Goal: Information Seeking & Learning: Learn about a topic

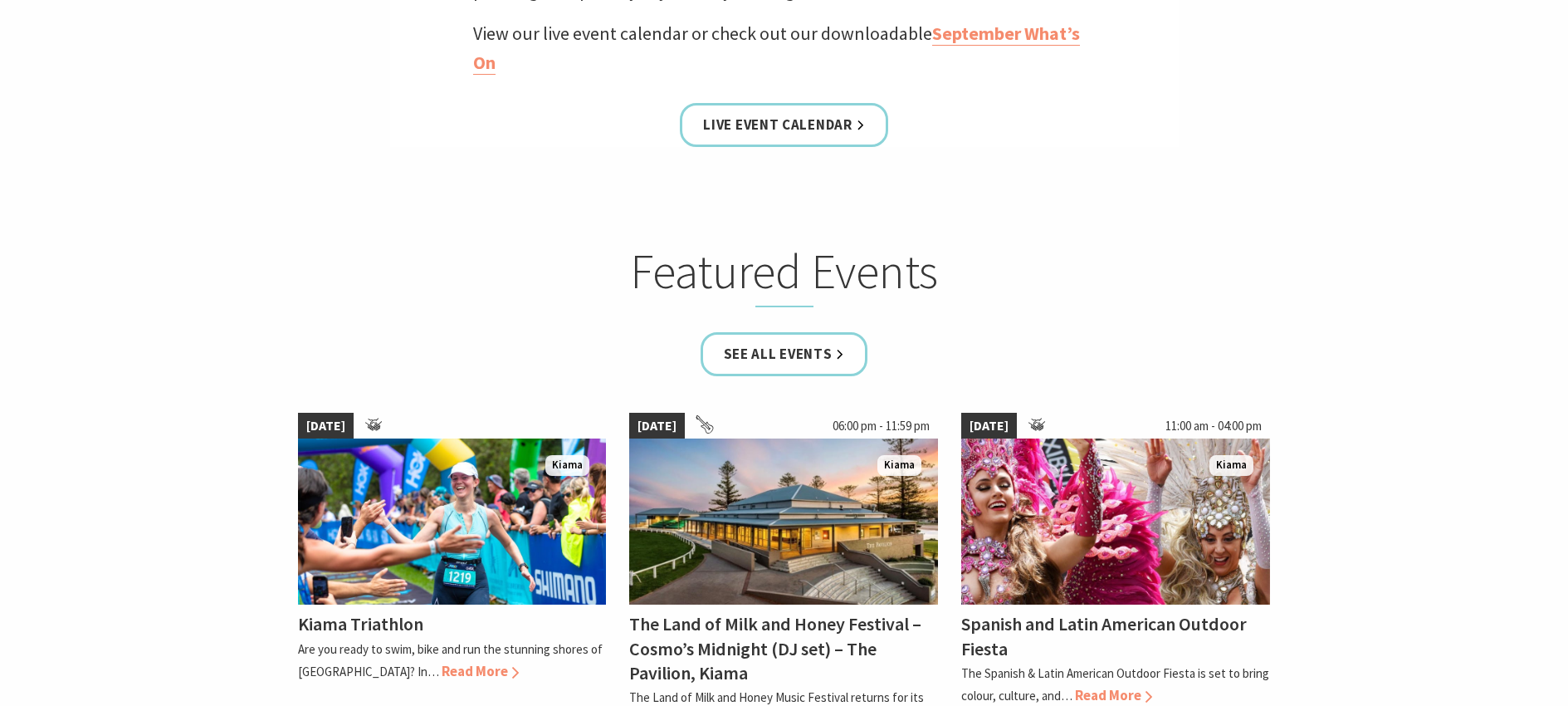
scroll to position [1080, 0]
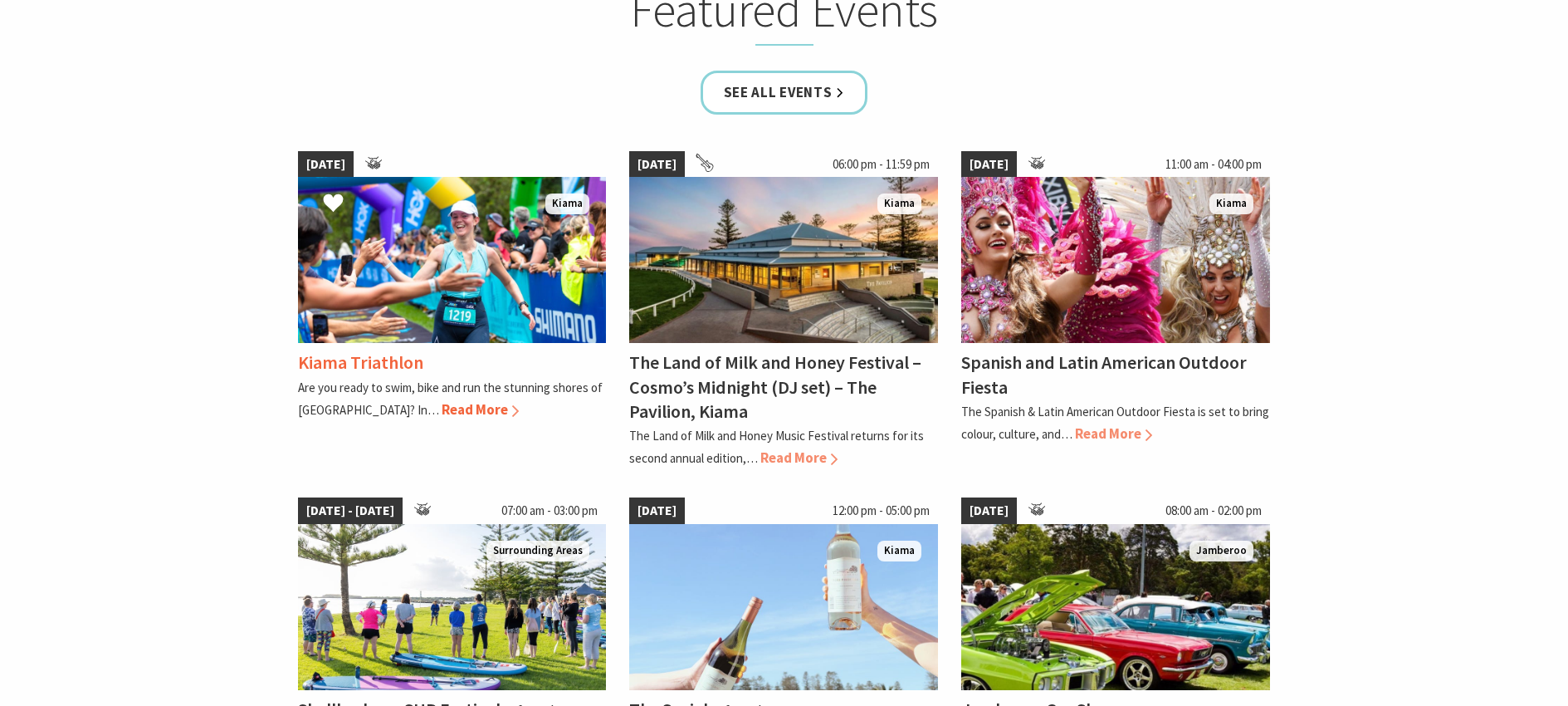
click at [441, 404] on span "Read More" at bounding box center [480, 409] width 78 height 18
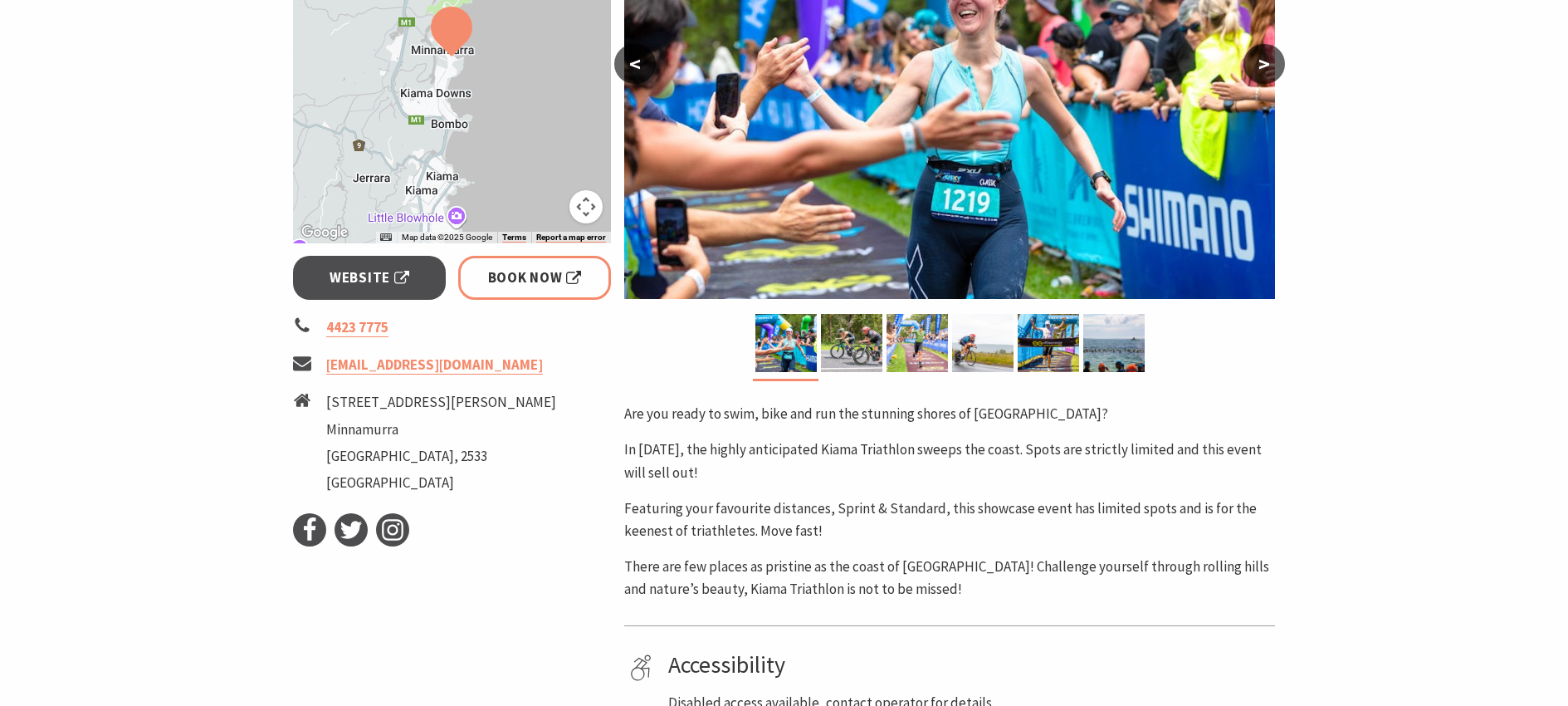
scroll to position [332, 0]
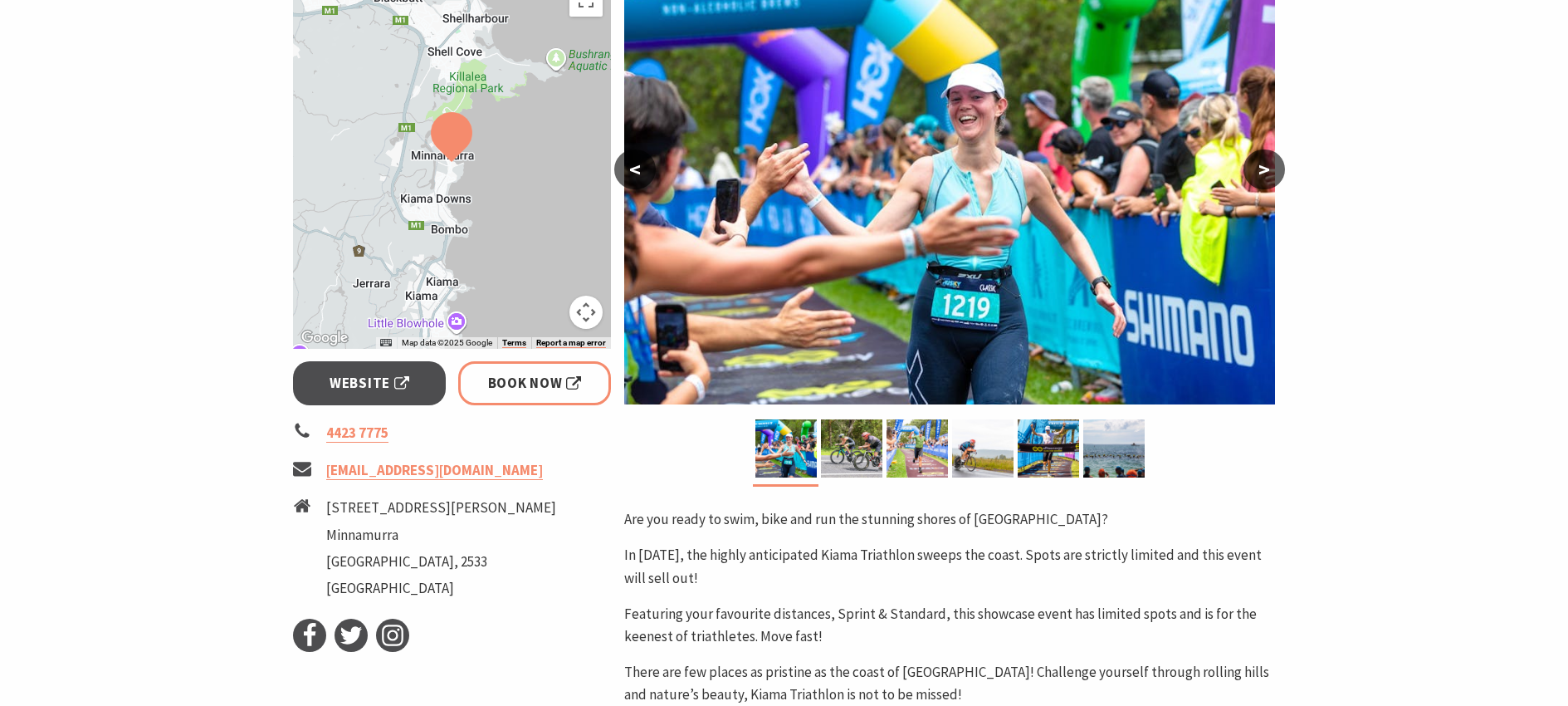
click at [1267, 177] on button ">" at bounding box center [1264, 170] width 41 height 40
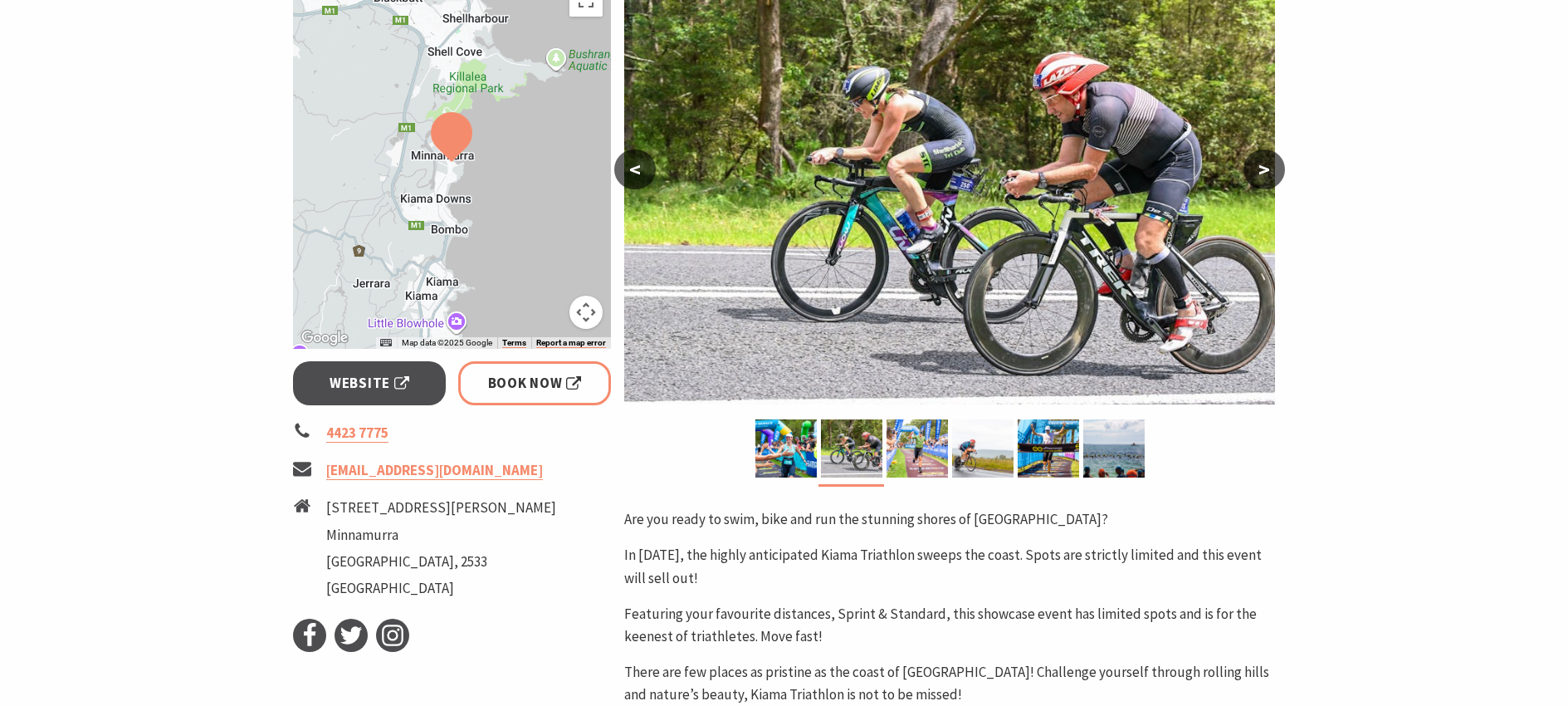
click at [1267, 177] on button ">" at bounding box center [1264, 170] width 41 height 40
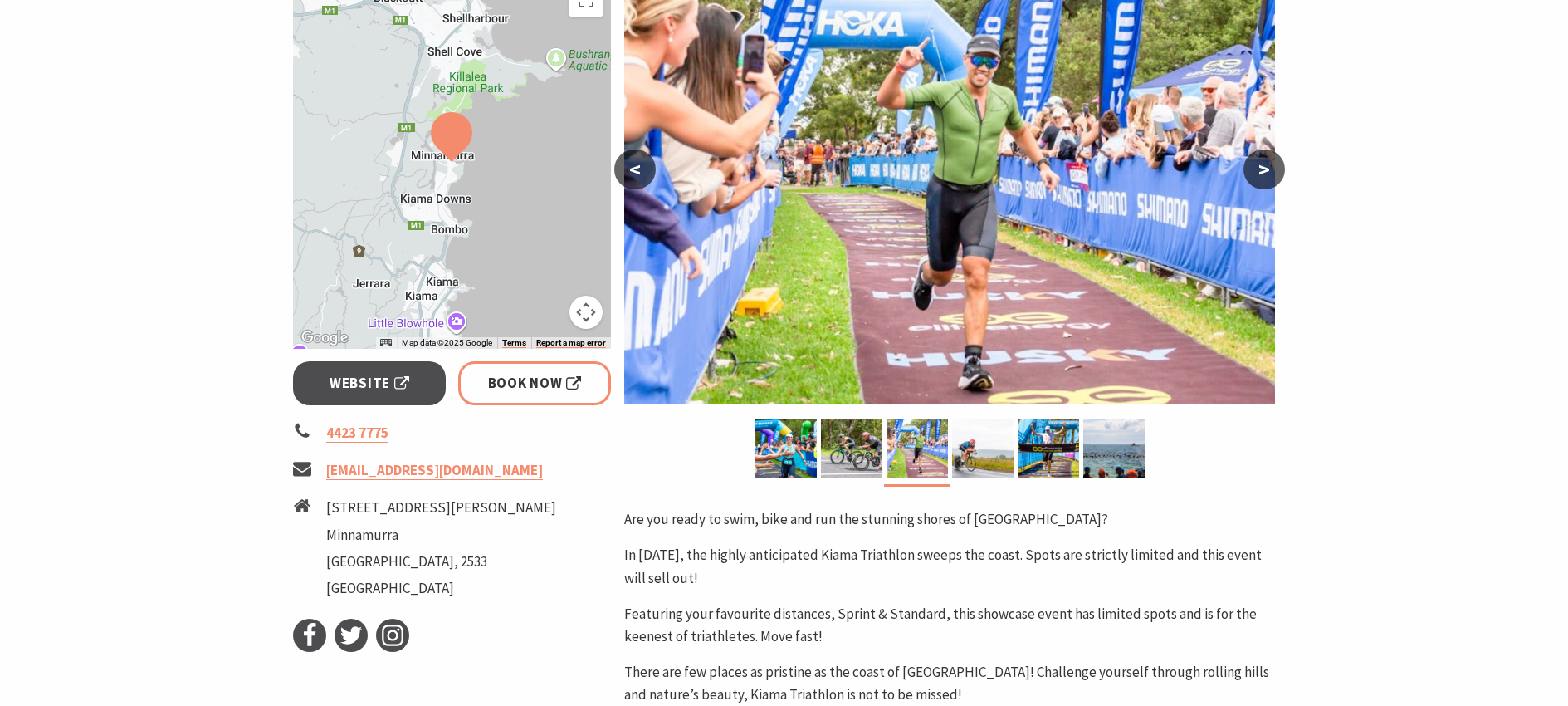
click at [1267, 177] on button ">" at bounding box center [1264, 170] width 41 height 40
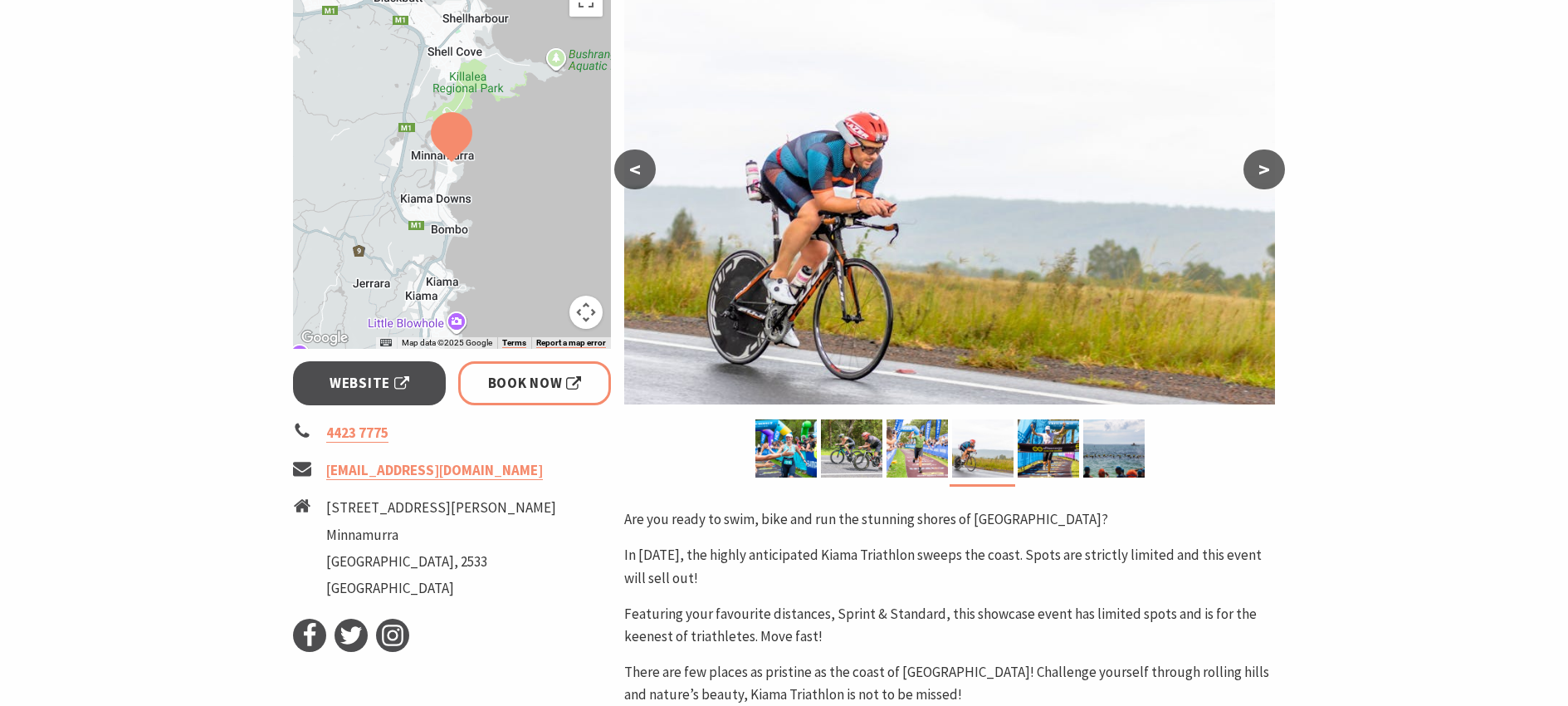
click at [1267, 177] on button ">" at bounding box center [1264, 170] width 41 height 40
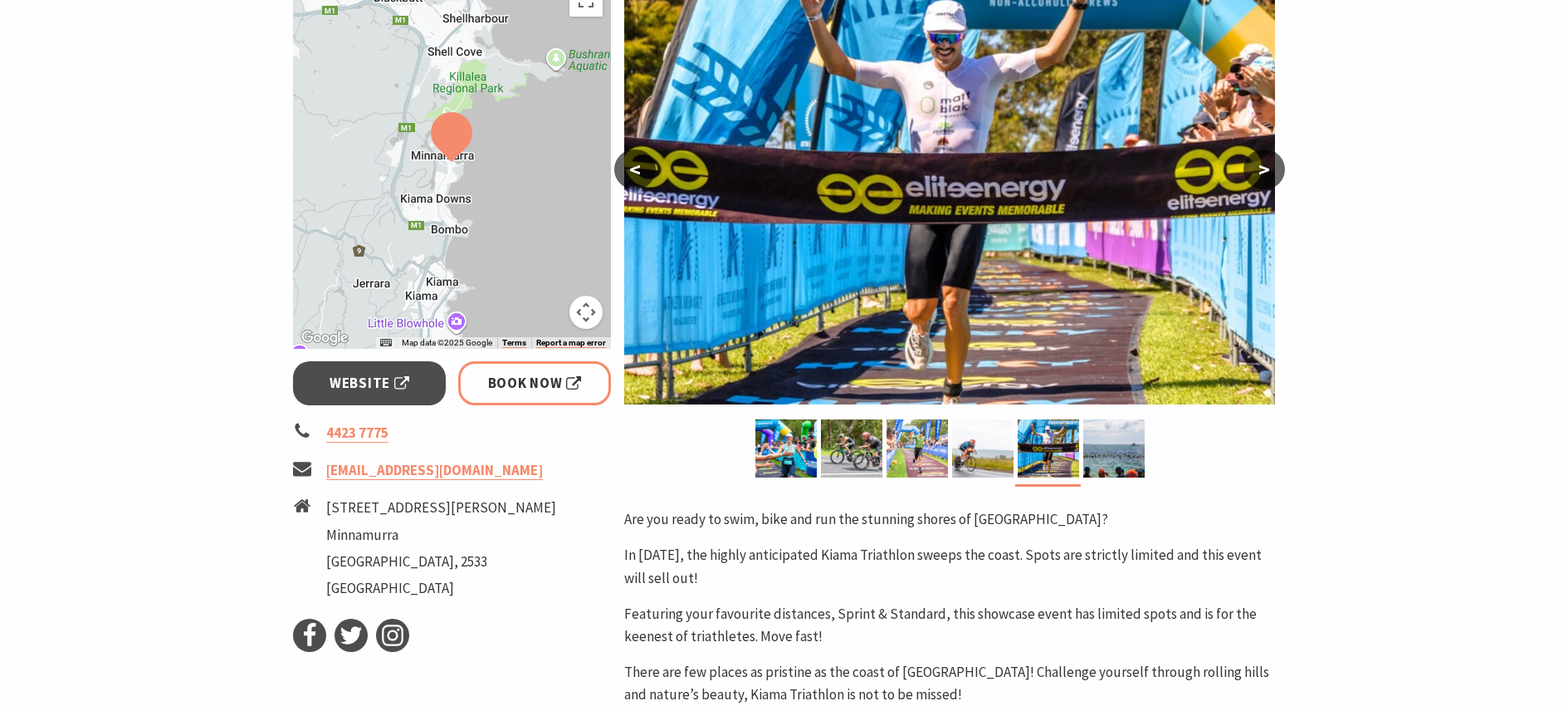
click at [1267, 177] on button ">" at bounding box center [1264, 170] width 41 height 40
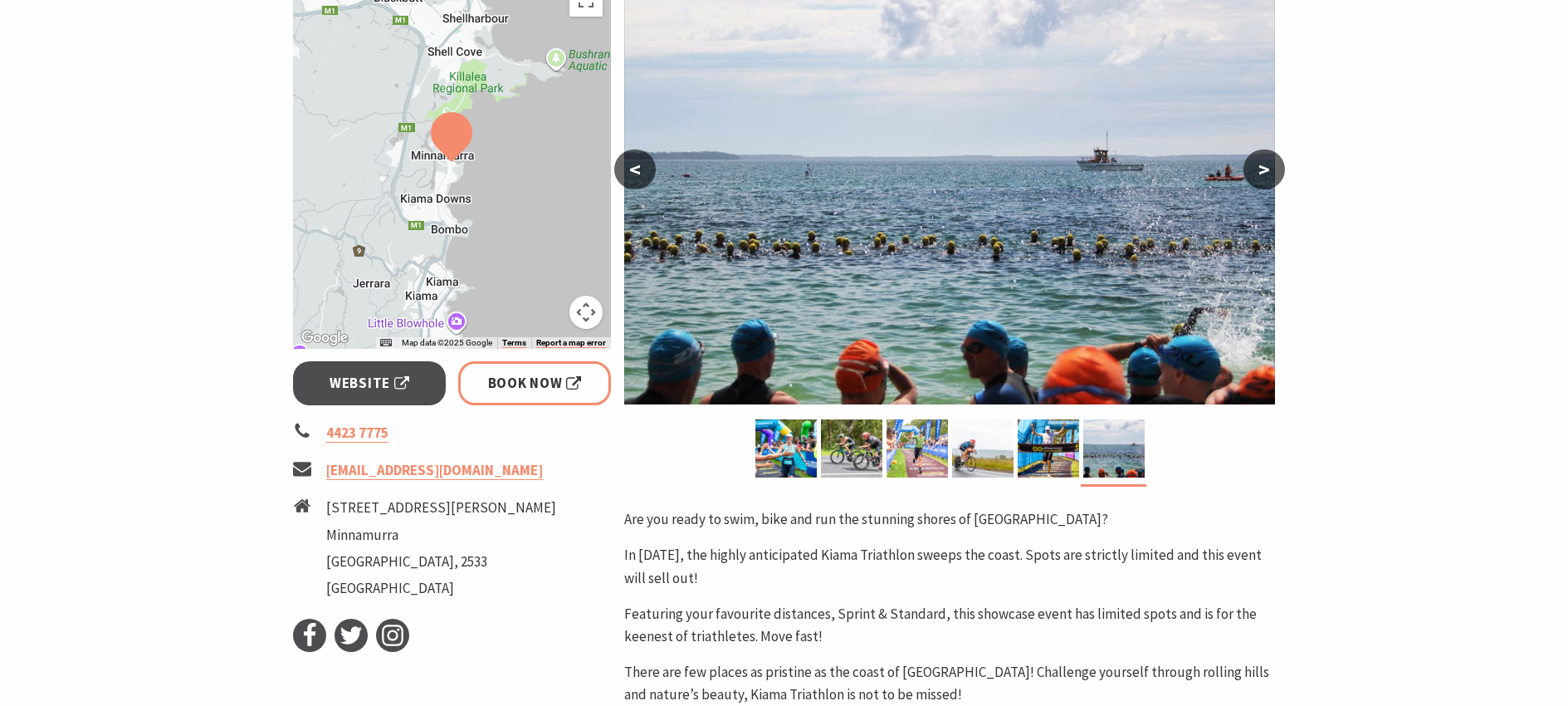
click at [1267, 177] on button ">" at bounding box center [1264, 170] width 41 height 40
click at [323, 387] on link "Website" at bounding box center [370, 383] width 153 height 44
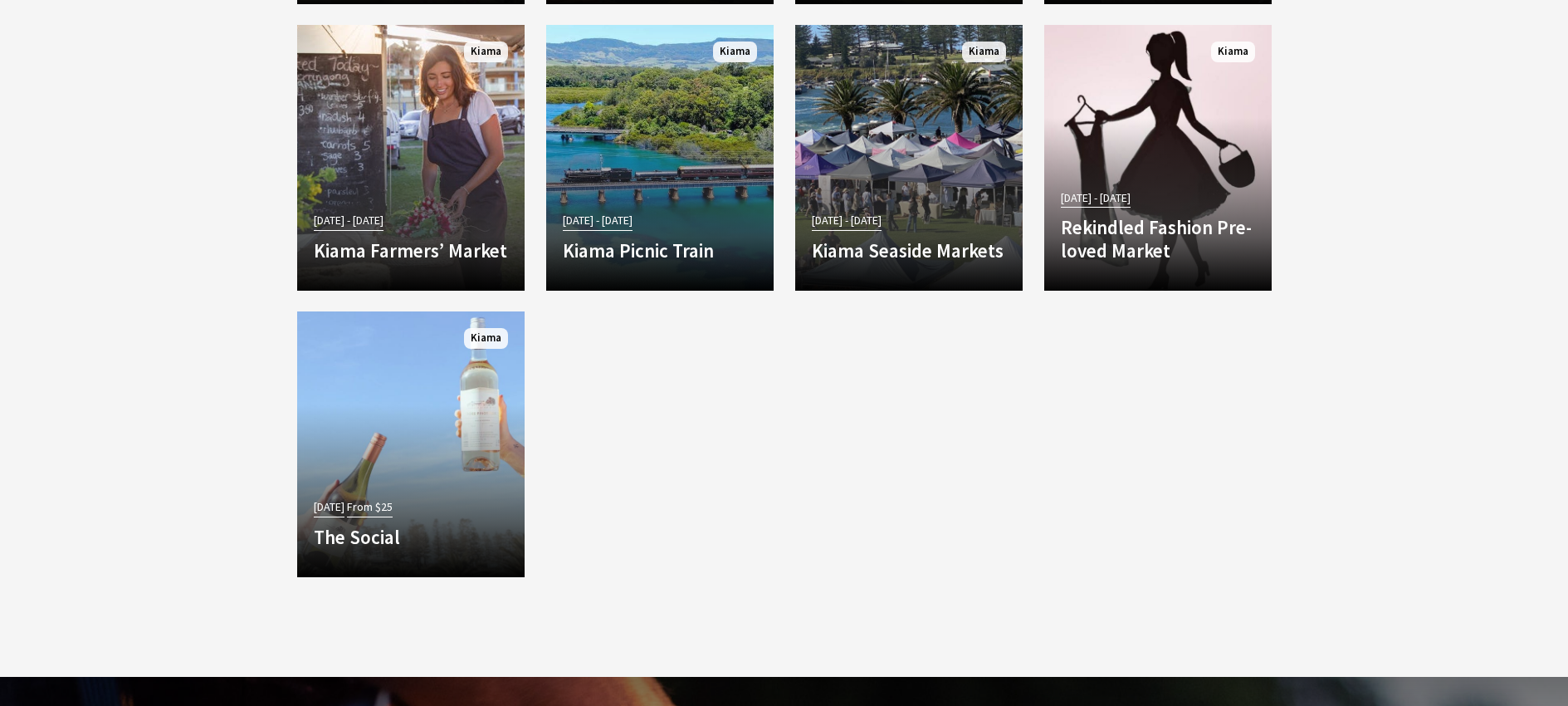
scroll to position [3320, 0]
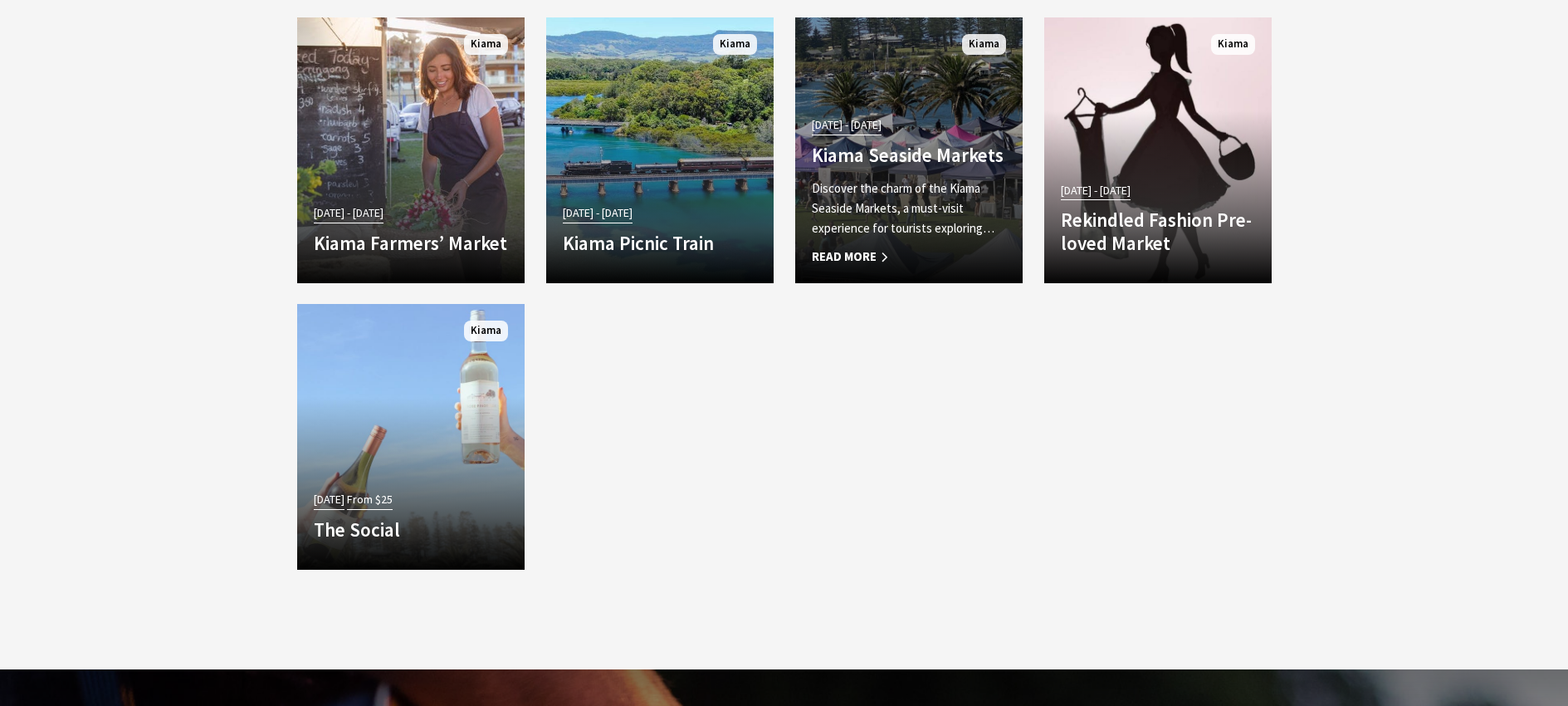
click at [854, 259] on span "Read More" at bounding box center [908, 256] width 194 height 20
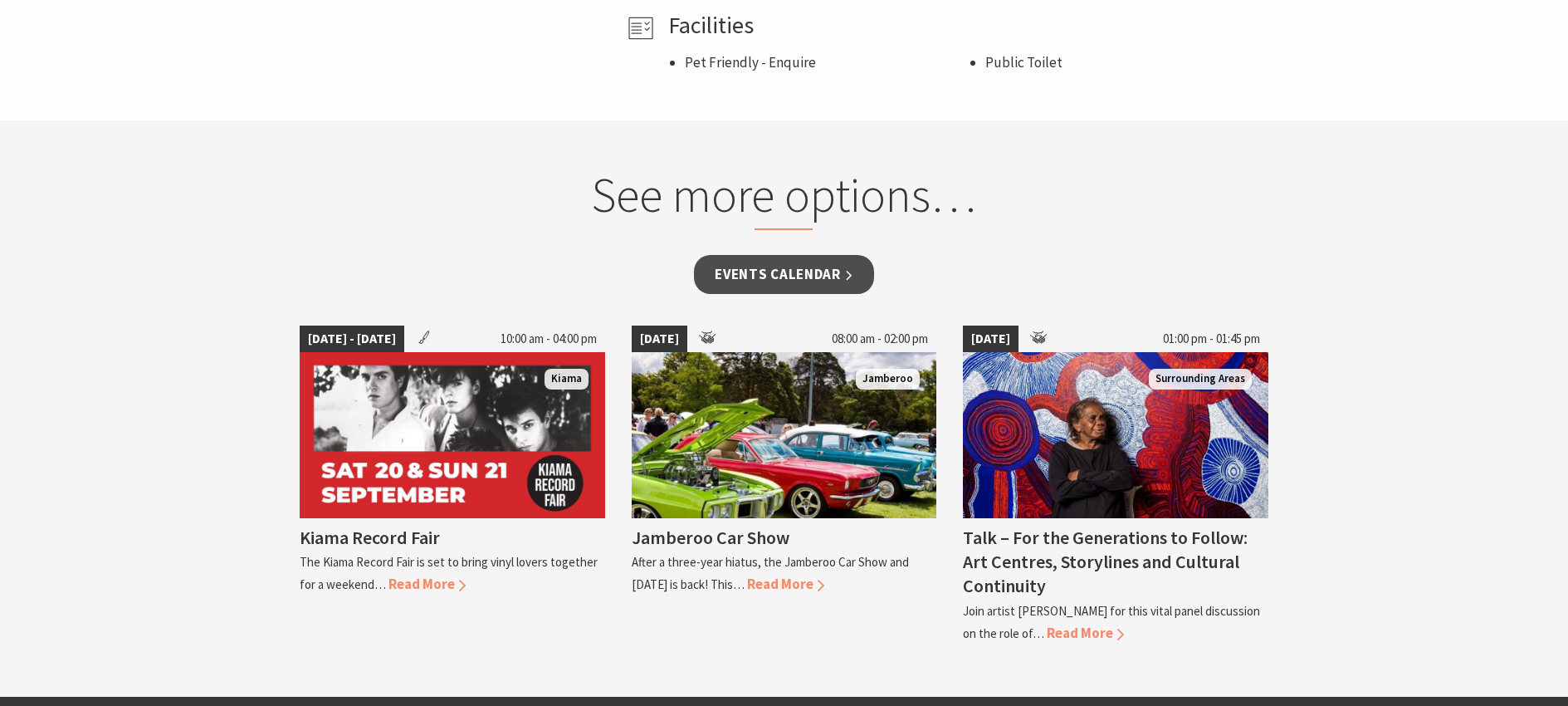
scroll to position [914, 0]
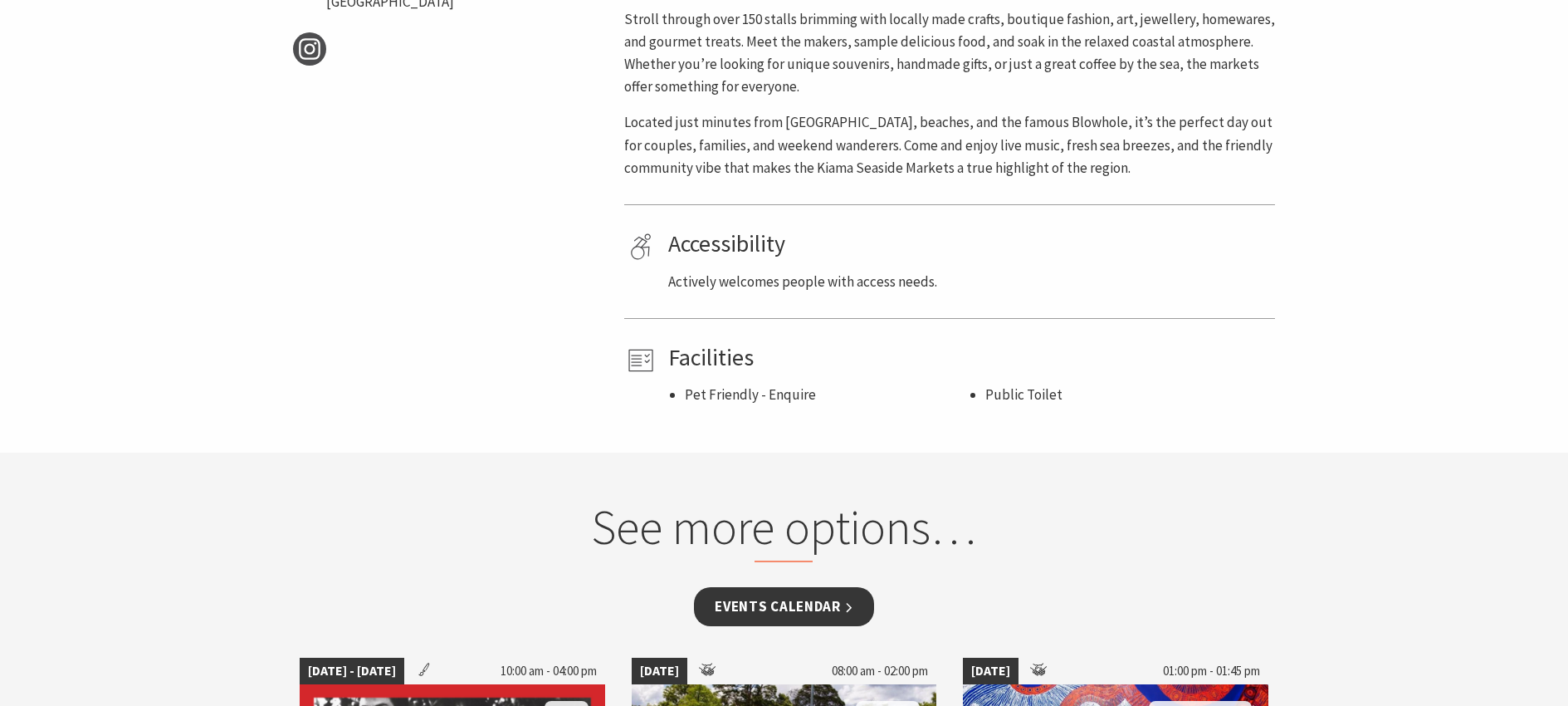
click at [769, 604] on link "Events Calendar" at bounding box center [784, 606] width 180 height 39
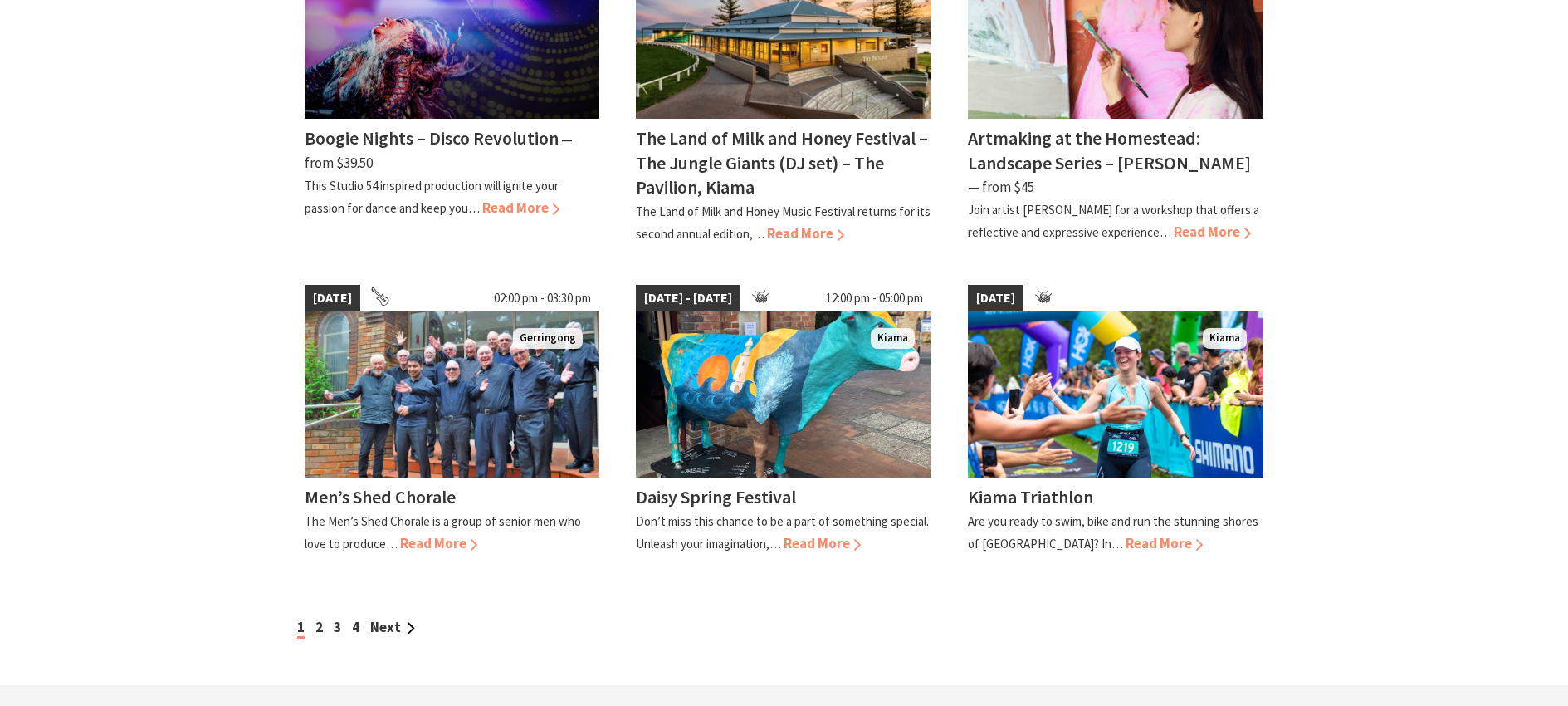
scroll to position [1412, 0]
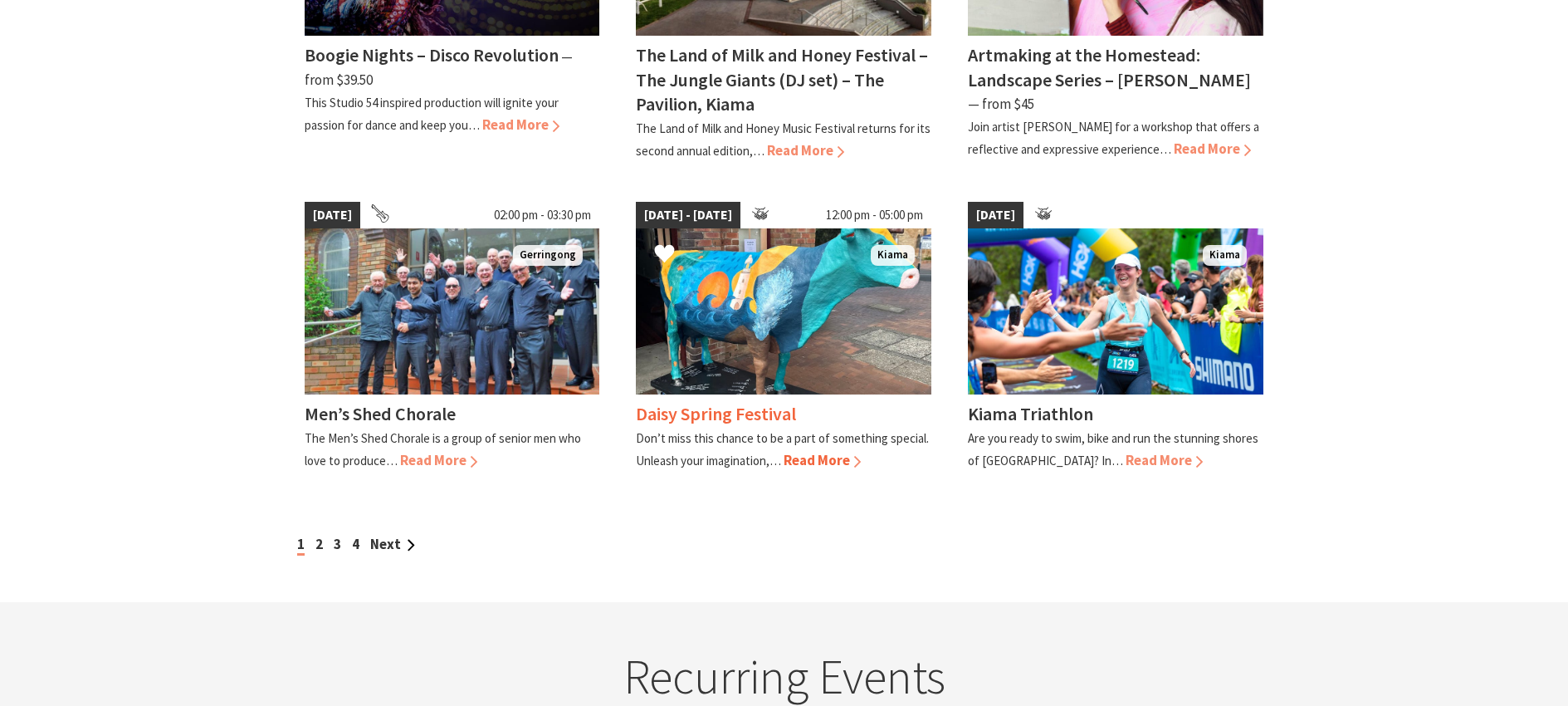
click at [823, 451] on span "Read More" at bounding box center [821, 460] width 78 height 18
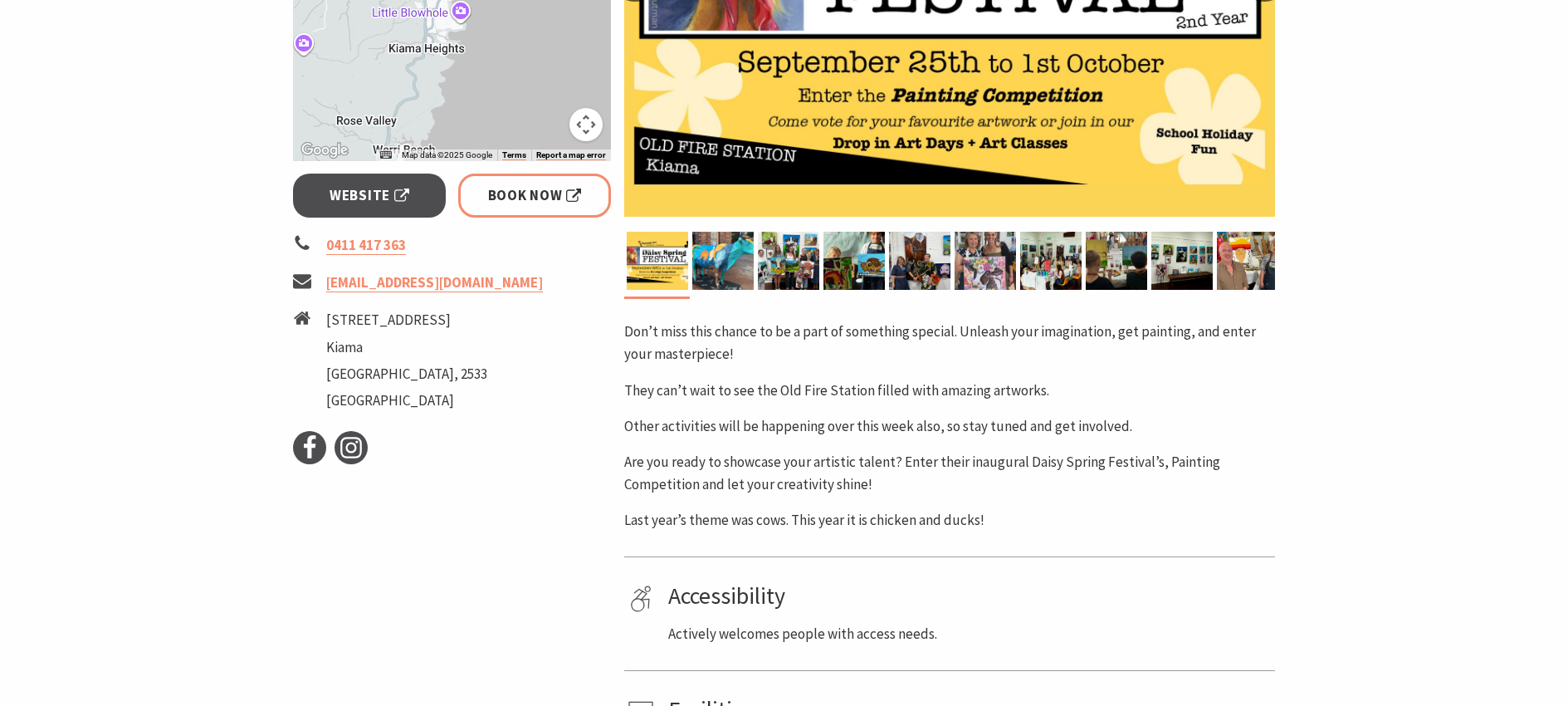
scroll to position [581, 0]
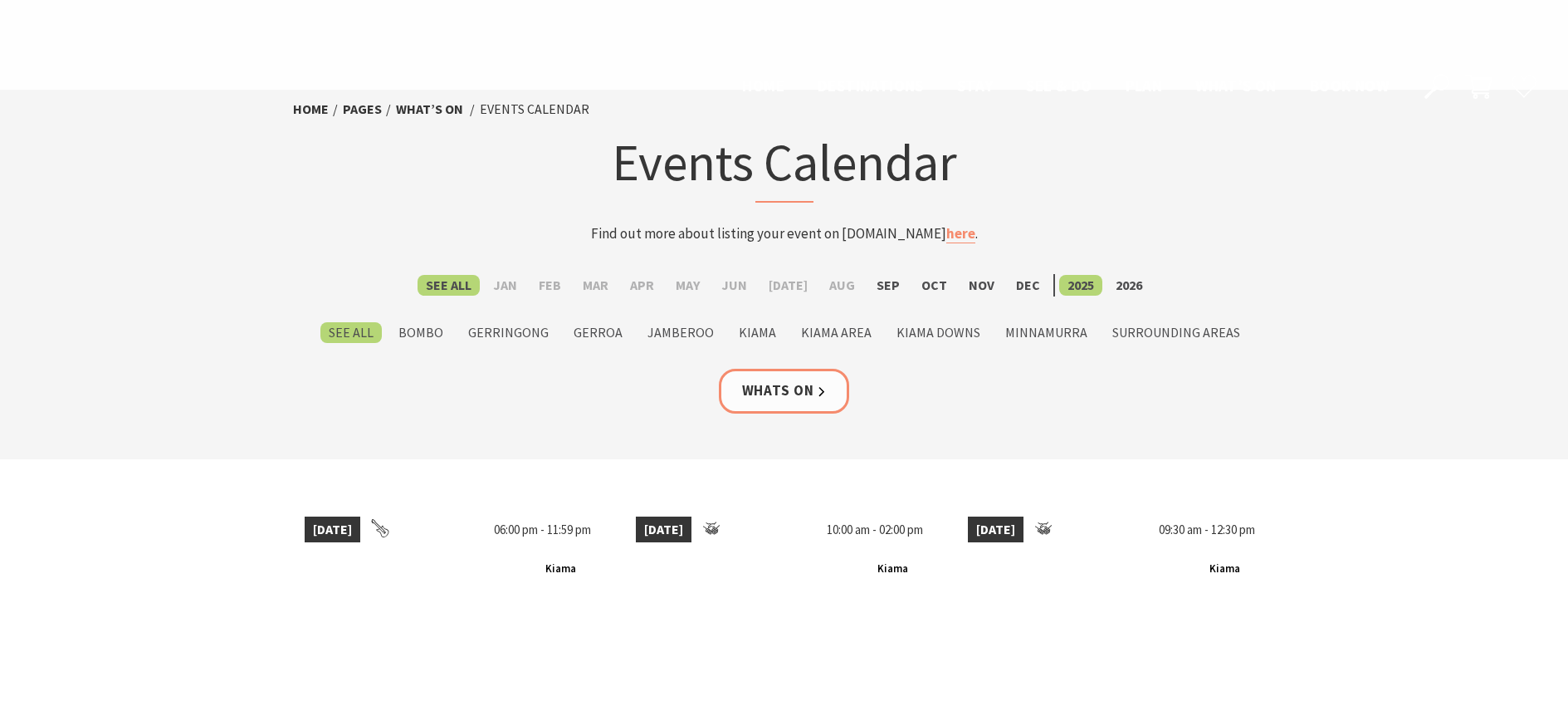
scroll to position [1412, 0]
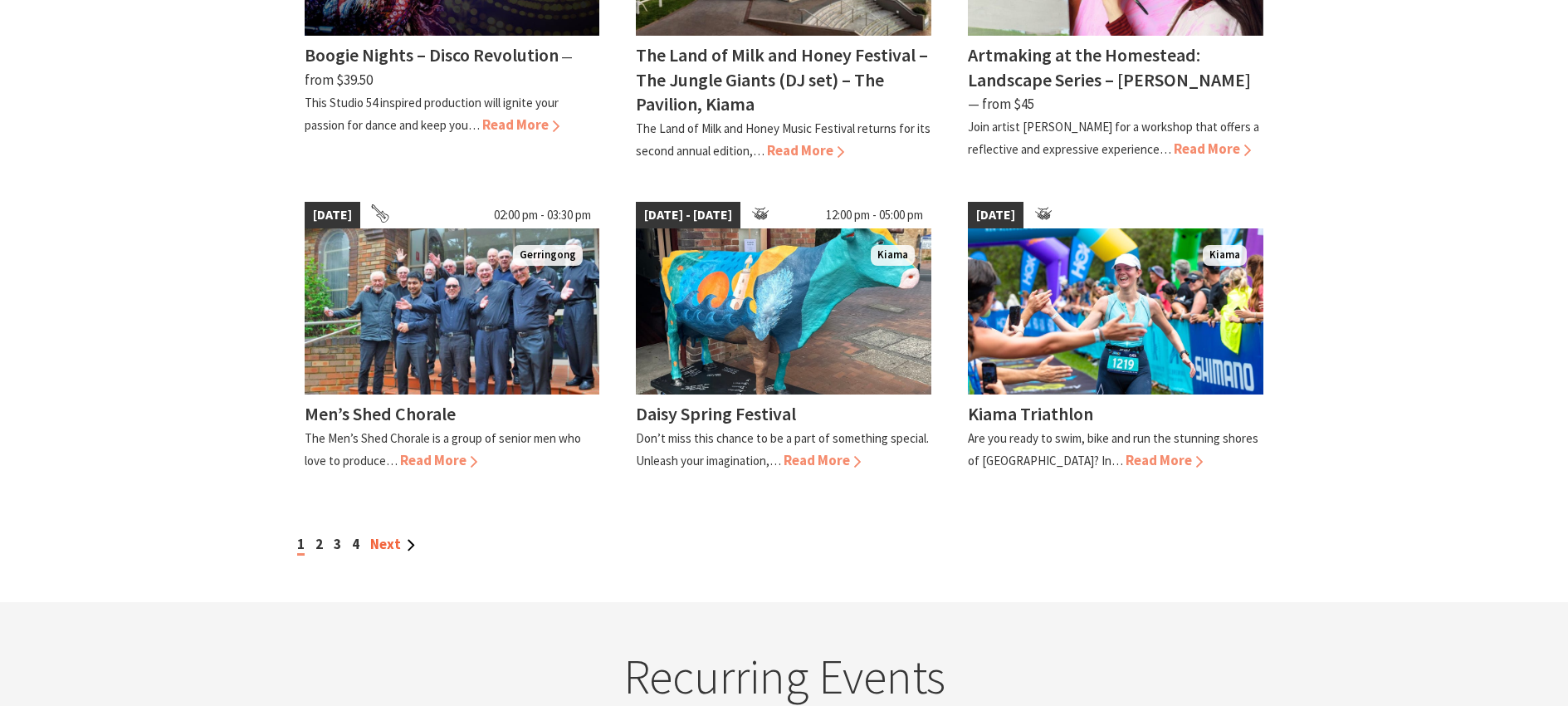
click at [389, 535] on link "Next" at bounding box center [392, 543] width 45 height 18
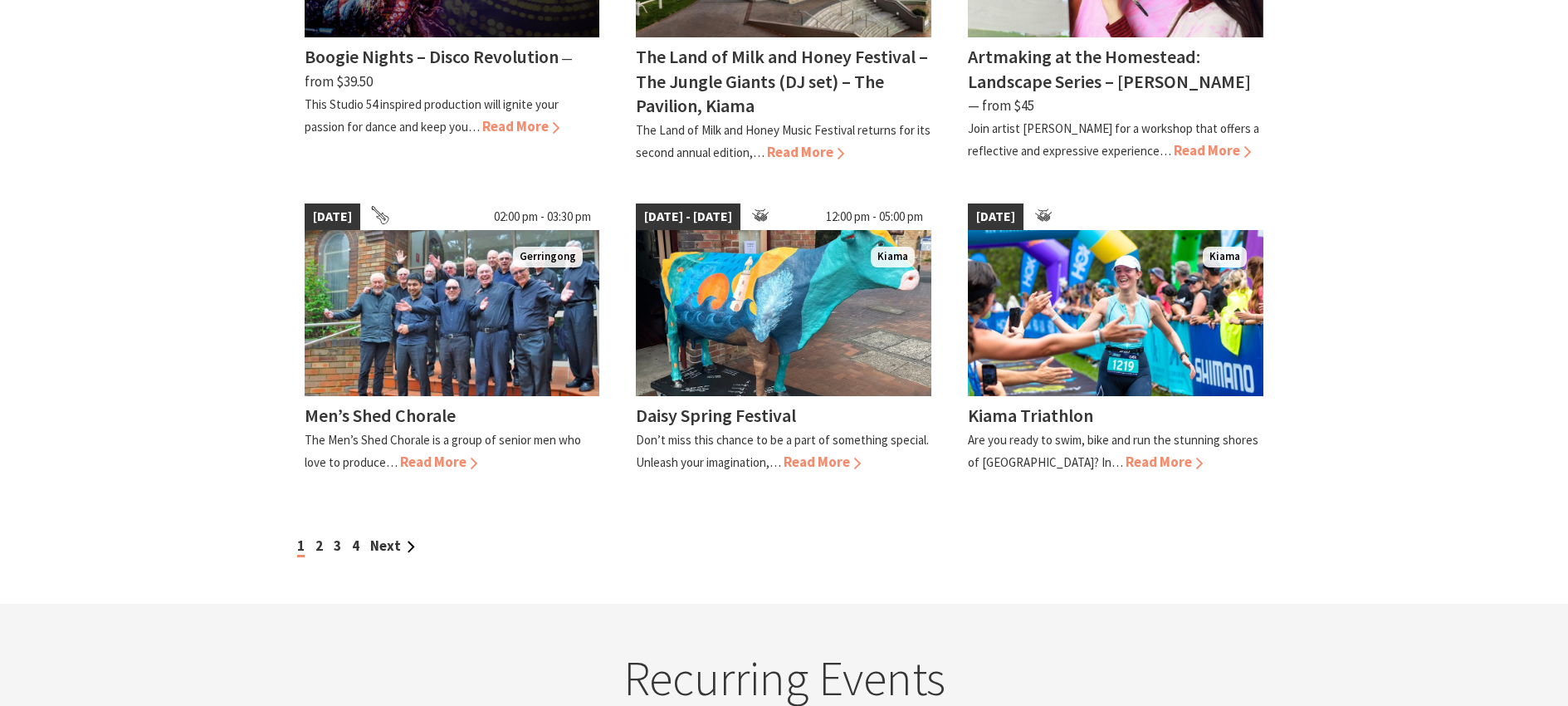
scroll to position [1412, 0]
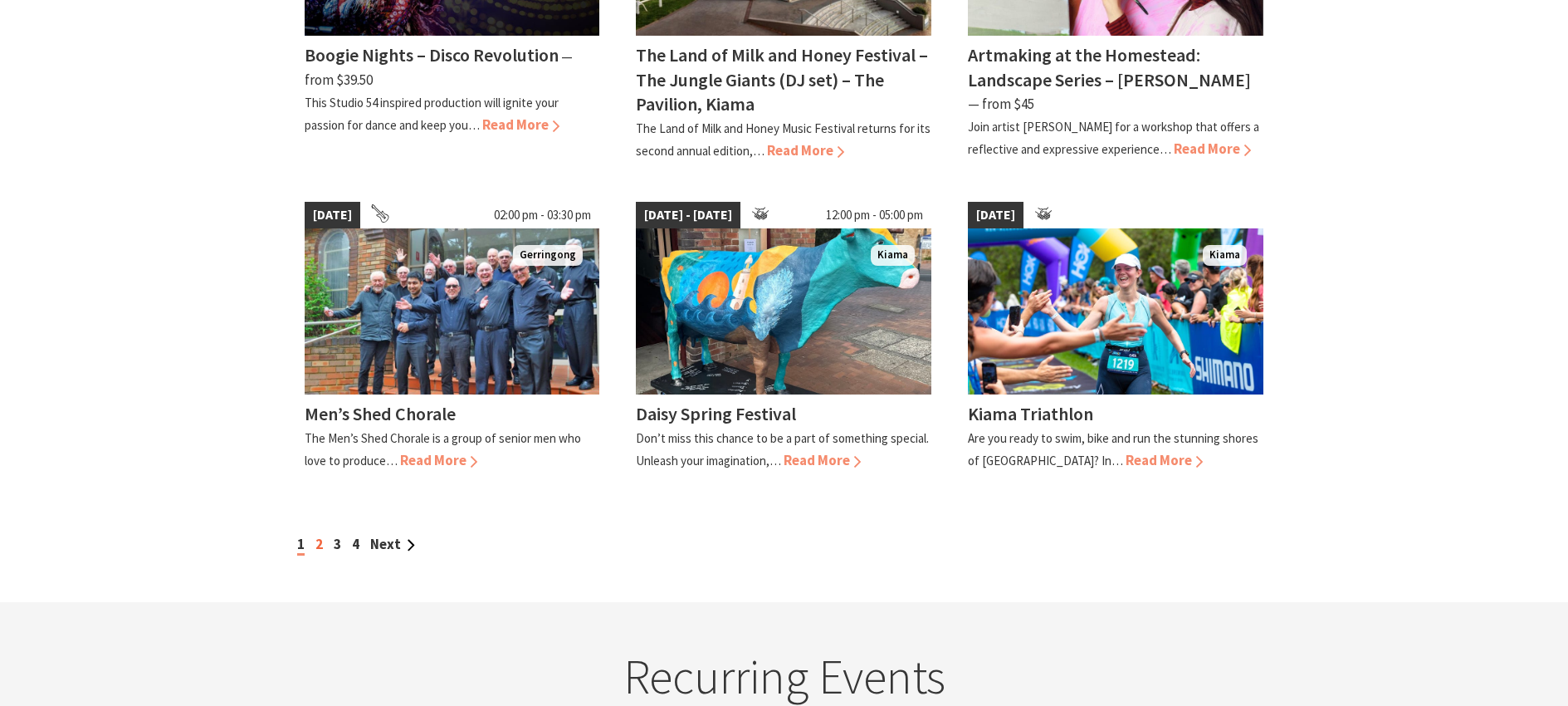
click at [320, 535] on link "2" at bounding box center [319, 543] width 8 height 18
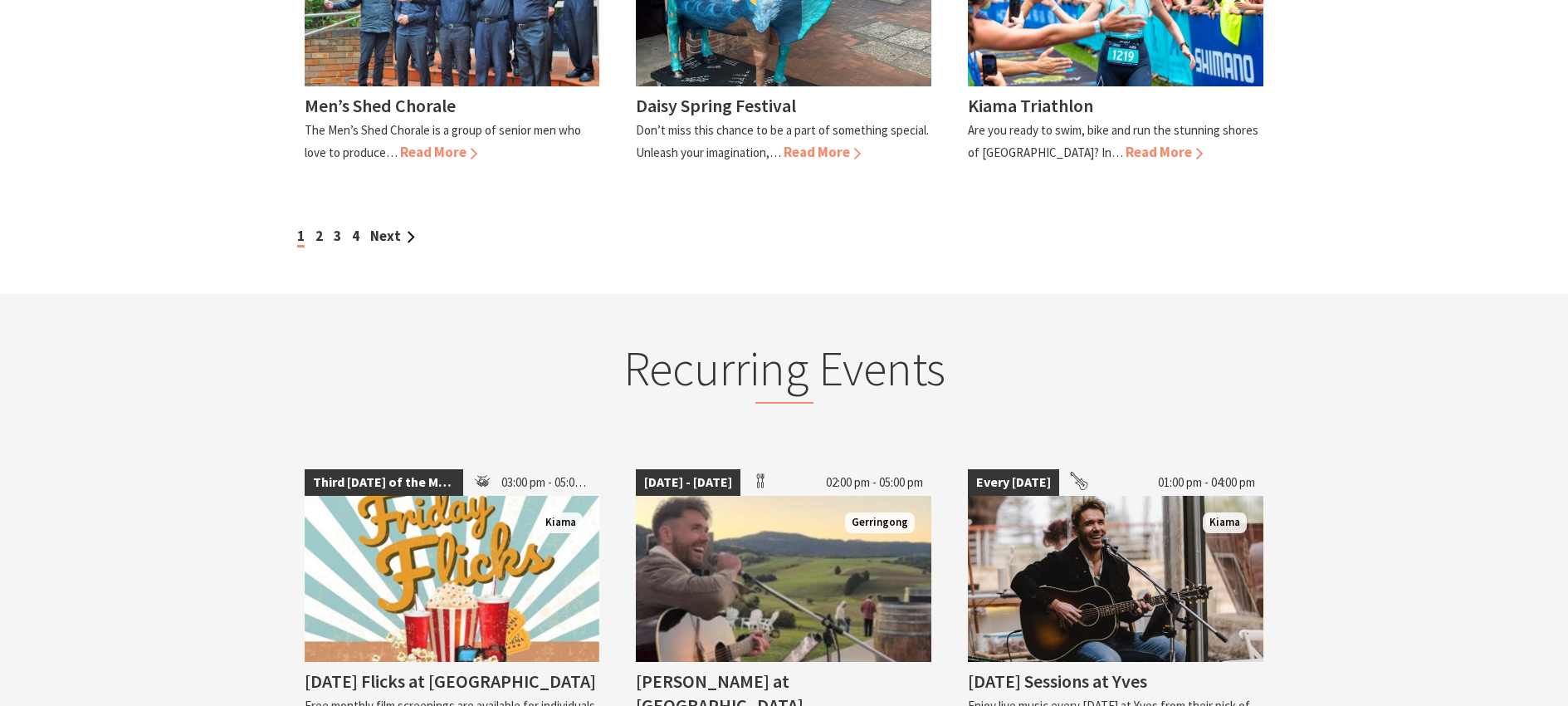
scroll to position [1744, 0]
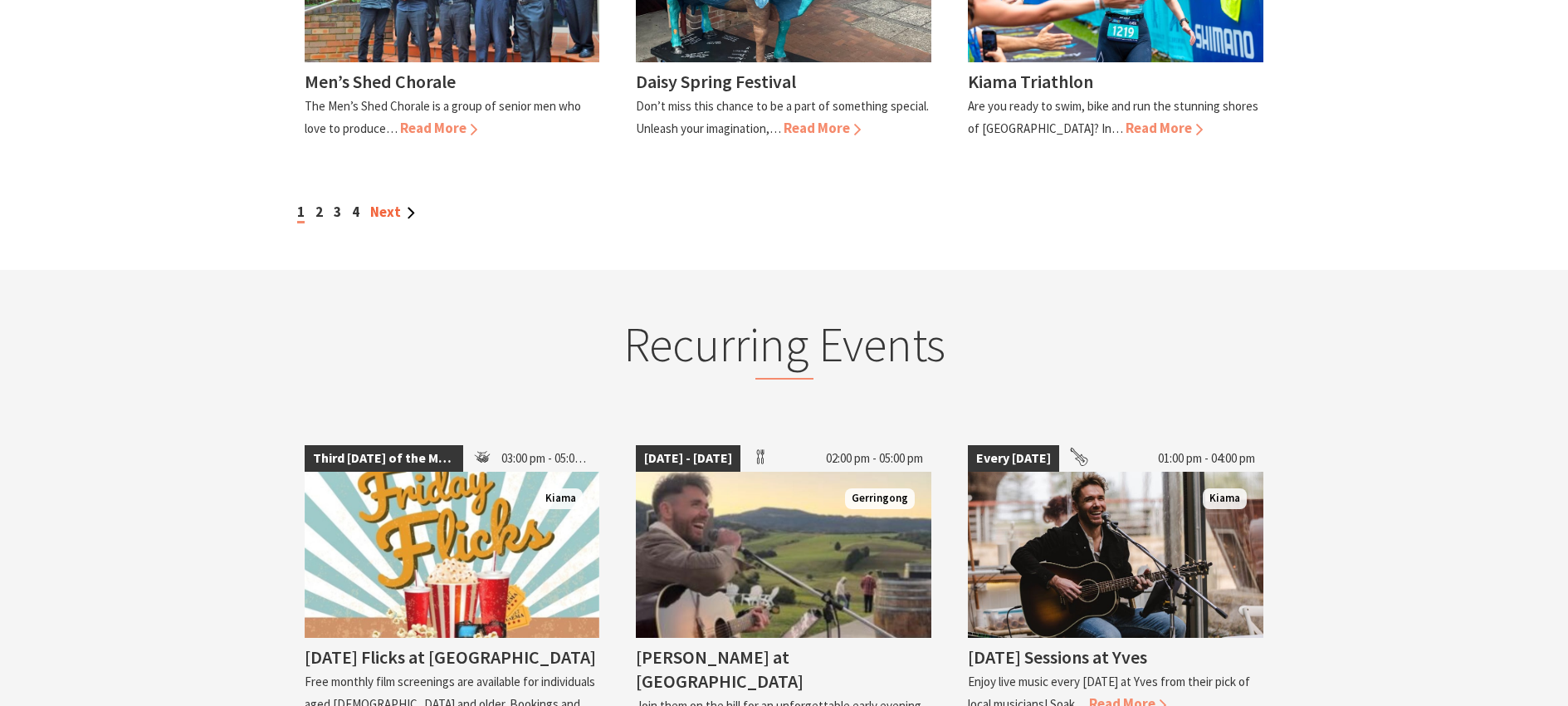
click at [384, 203] on link "Next" at bounding box center [392, 212] width 45 height 18
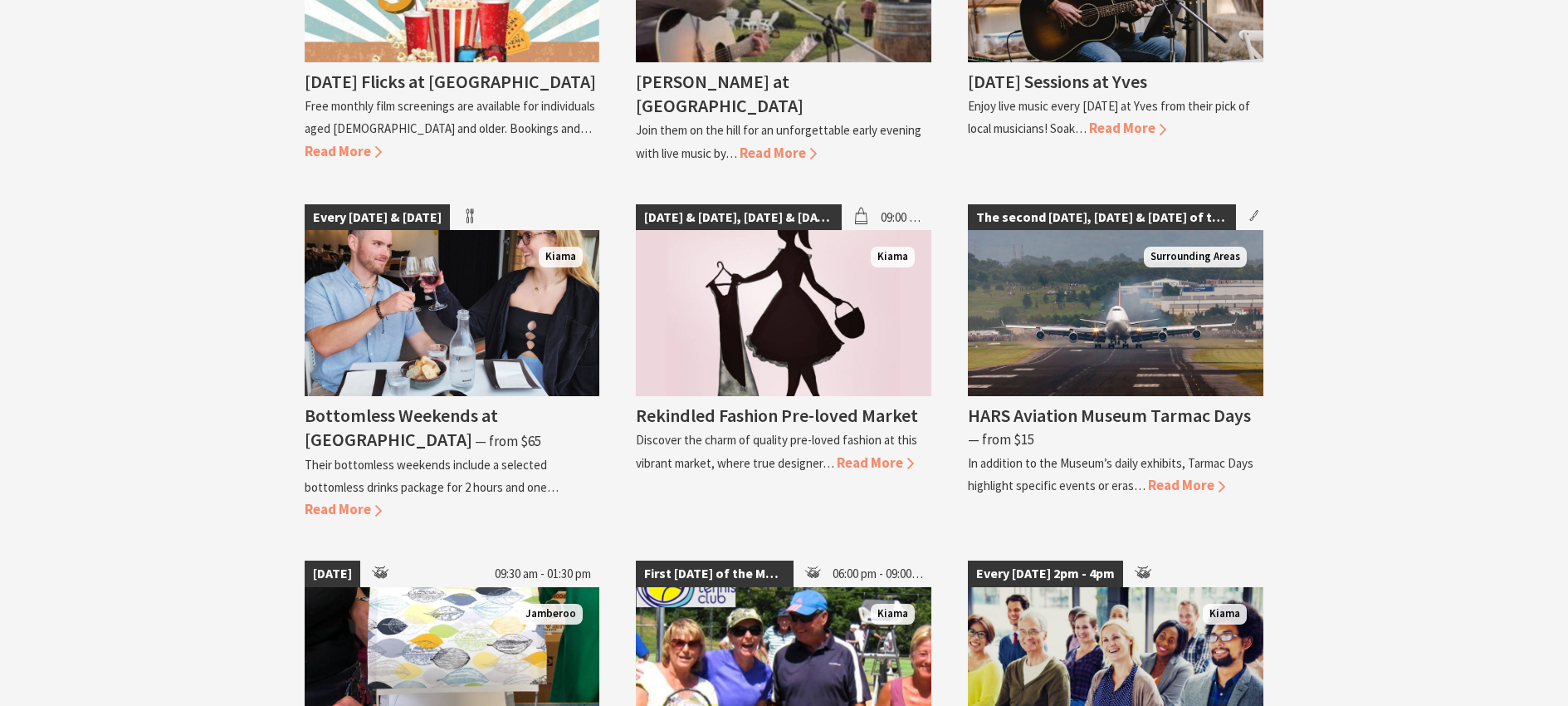
scroll to position [2326, 0]
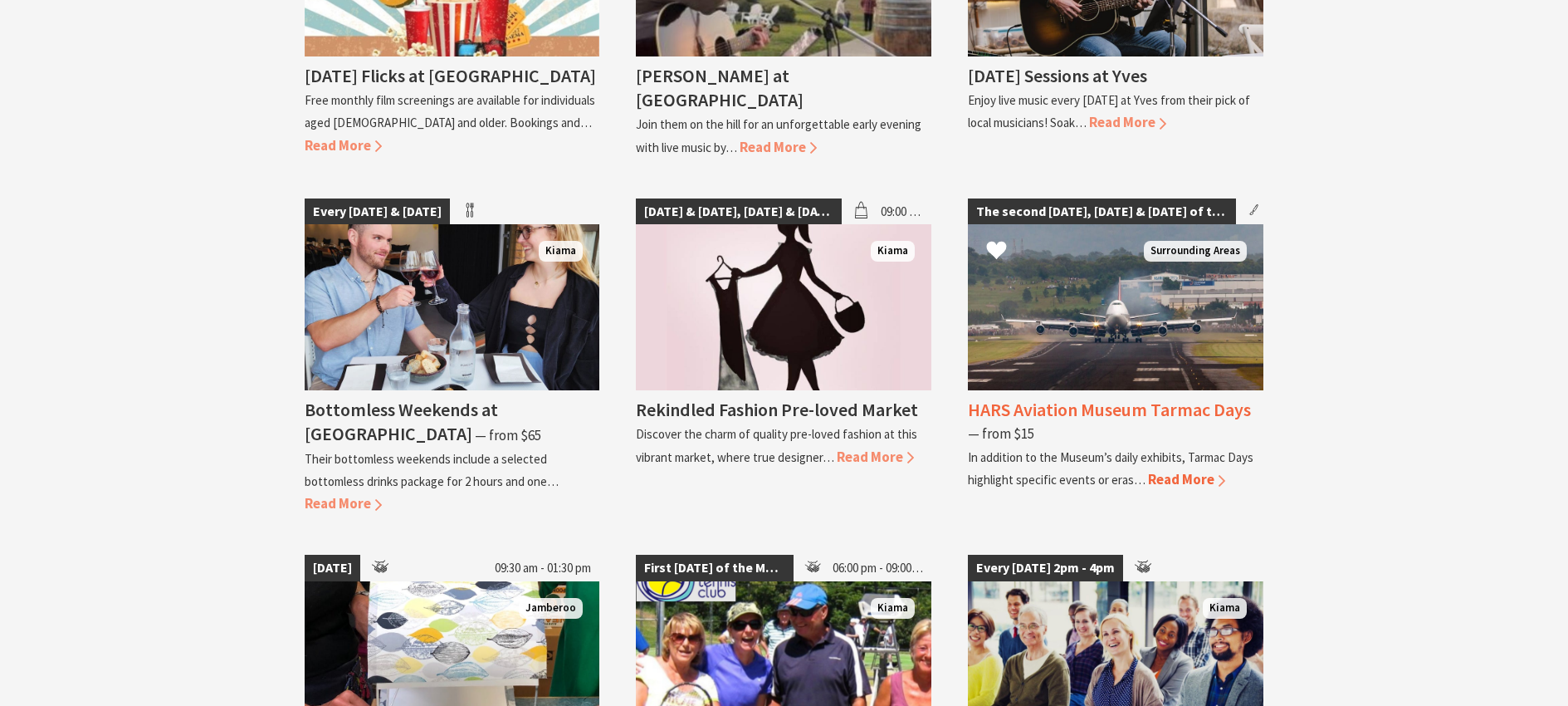
click at [1169, 470] on span "Read More" at bounding box center [1186, 479] width 78 height 18
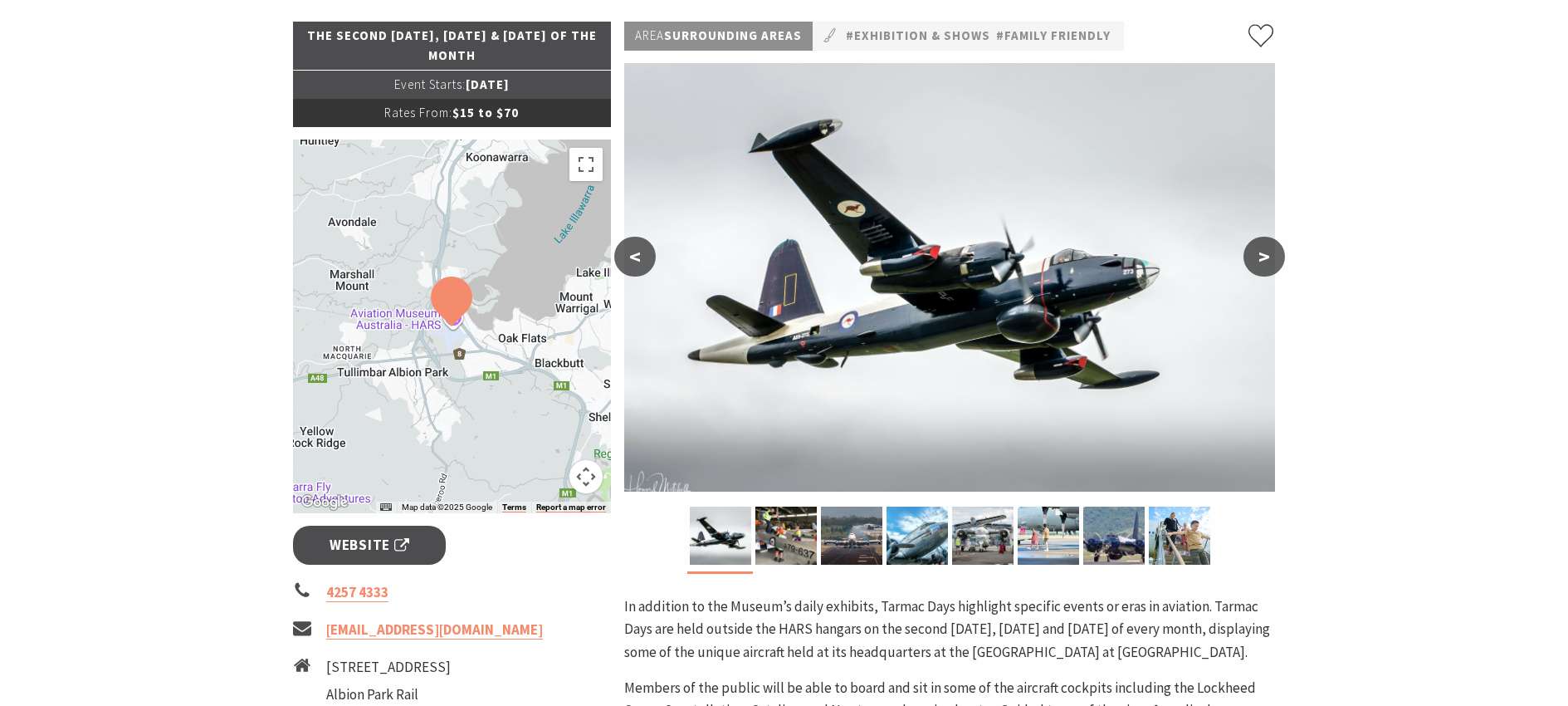
scroll to position [166, 0]
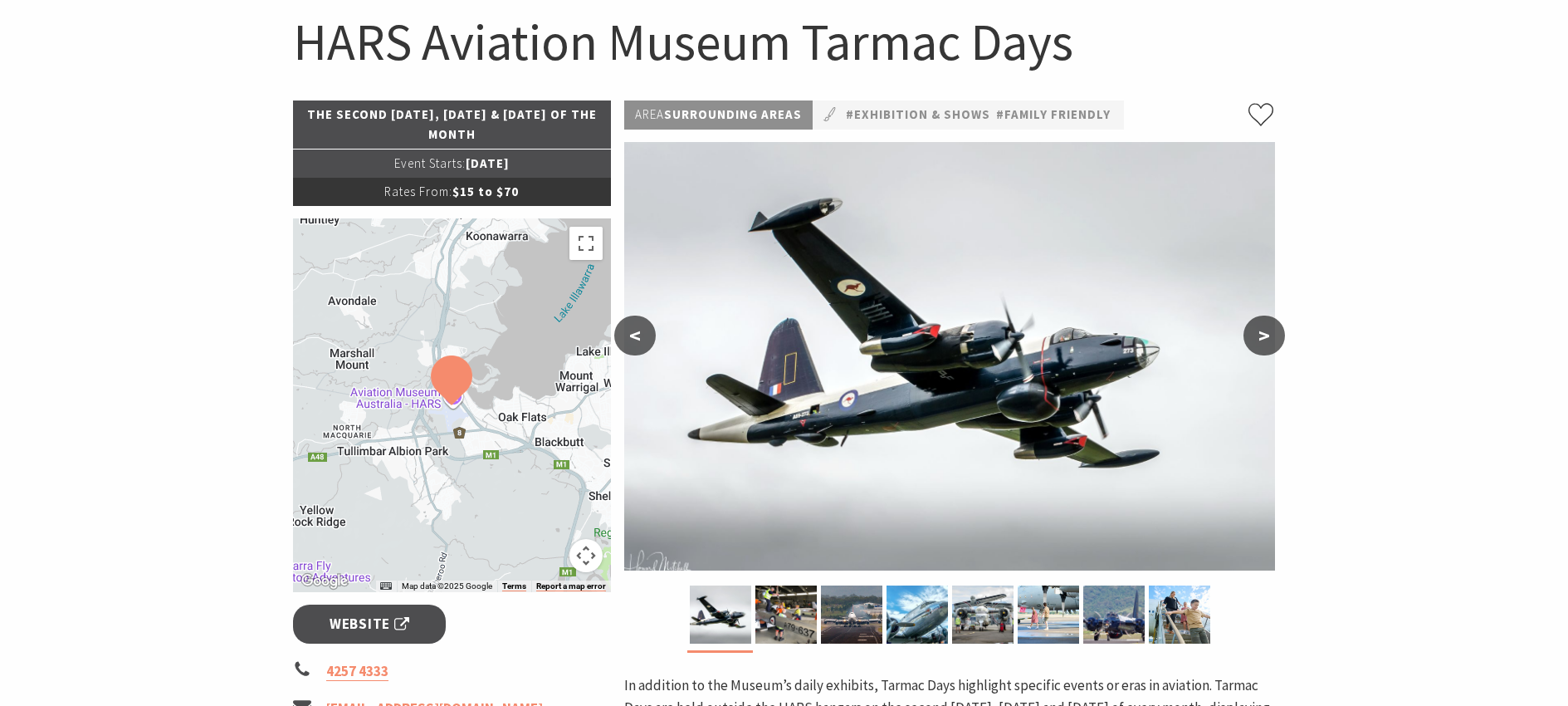
click at [1263, 338] on button ">" at bounding box center [1264, 335] width 41 height 40
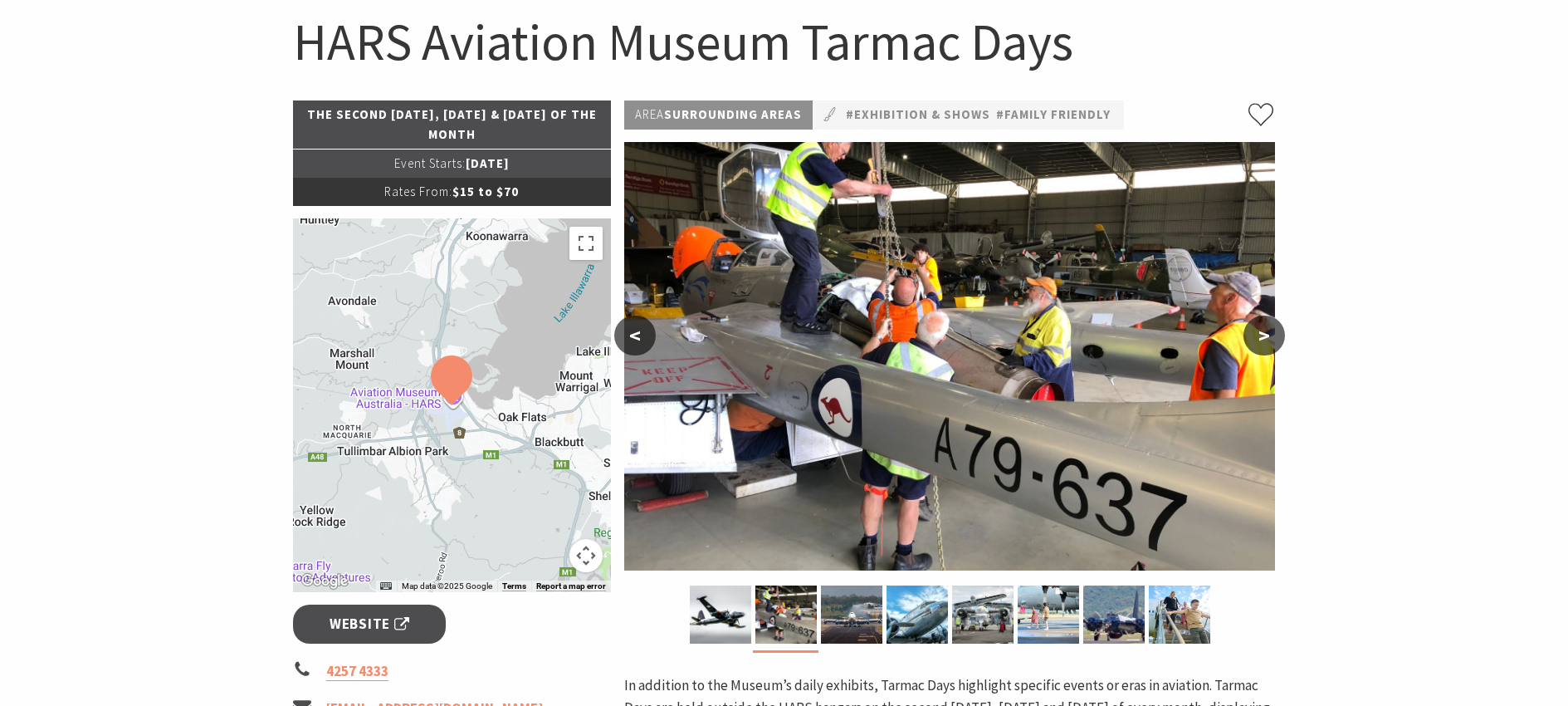
click at [1264, 339] on button ">" at bounding box center [1264, 335] width 41 height 40
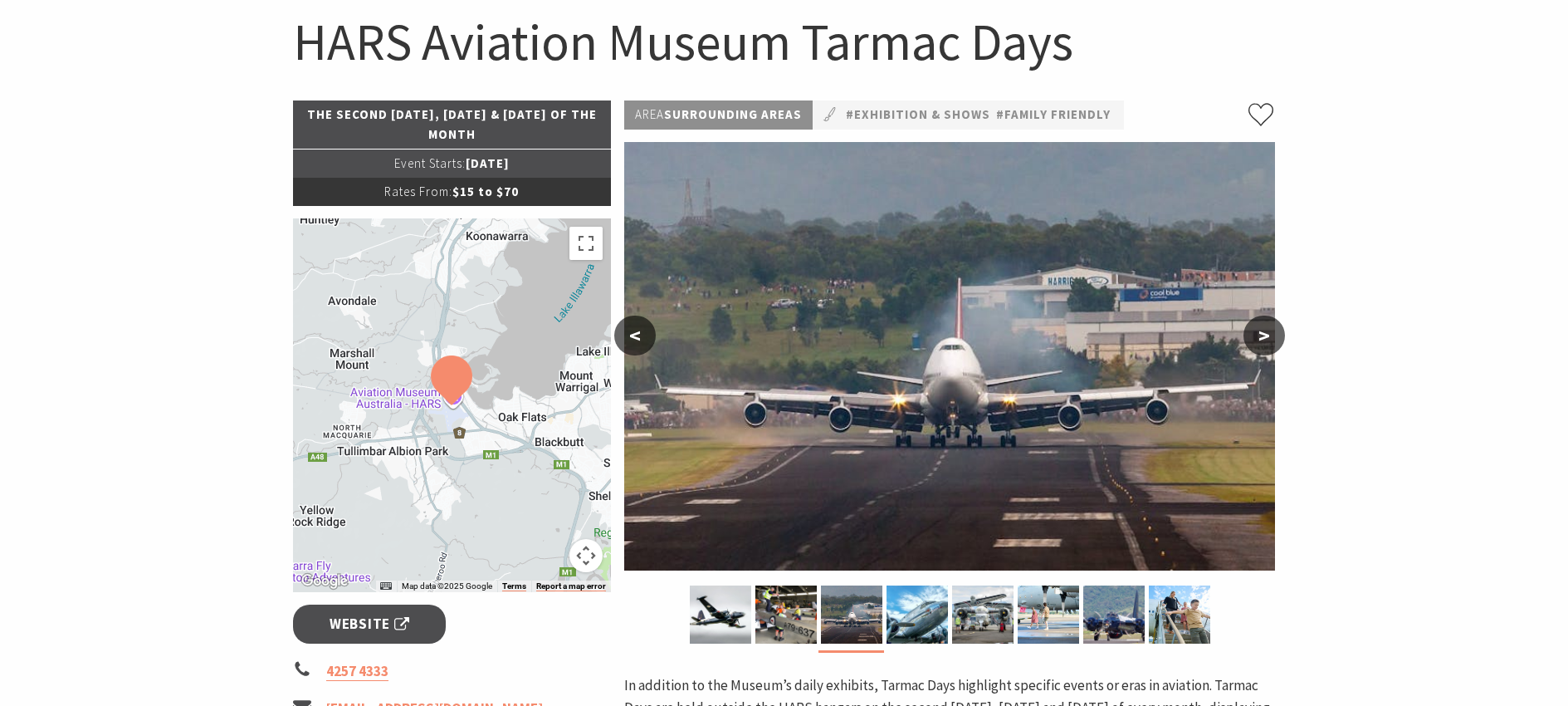
click at [1264, 339] on button ">" at bounding box center [1264, 335] width 41 height 40
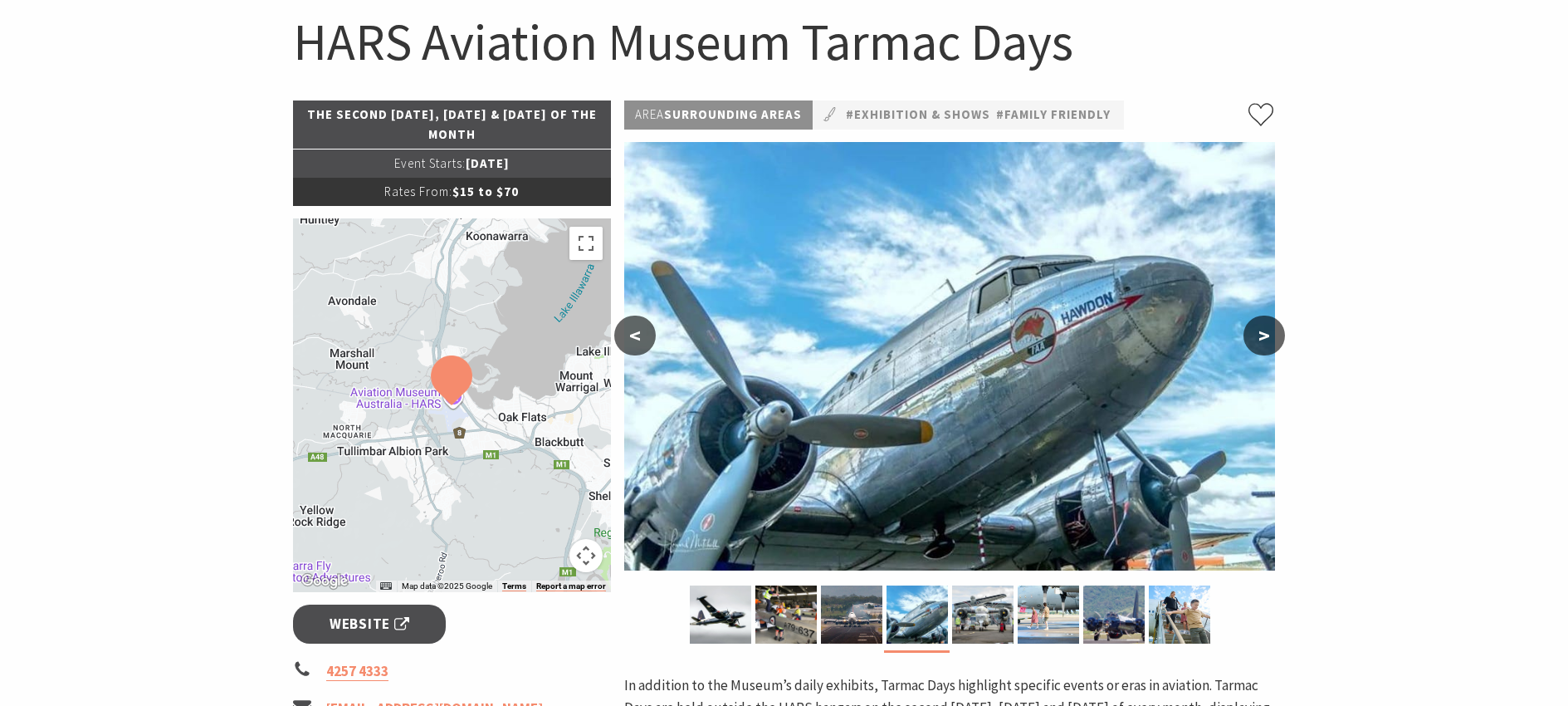
click at [1264, 339] on button ">" at bounding box center [1264, 335] width 41 height 40
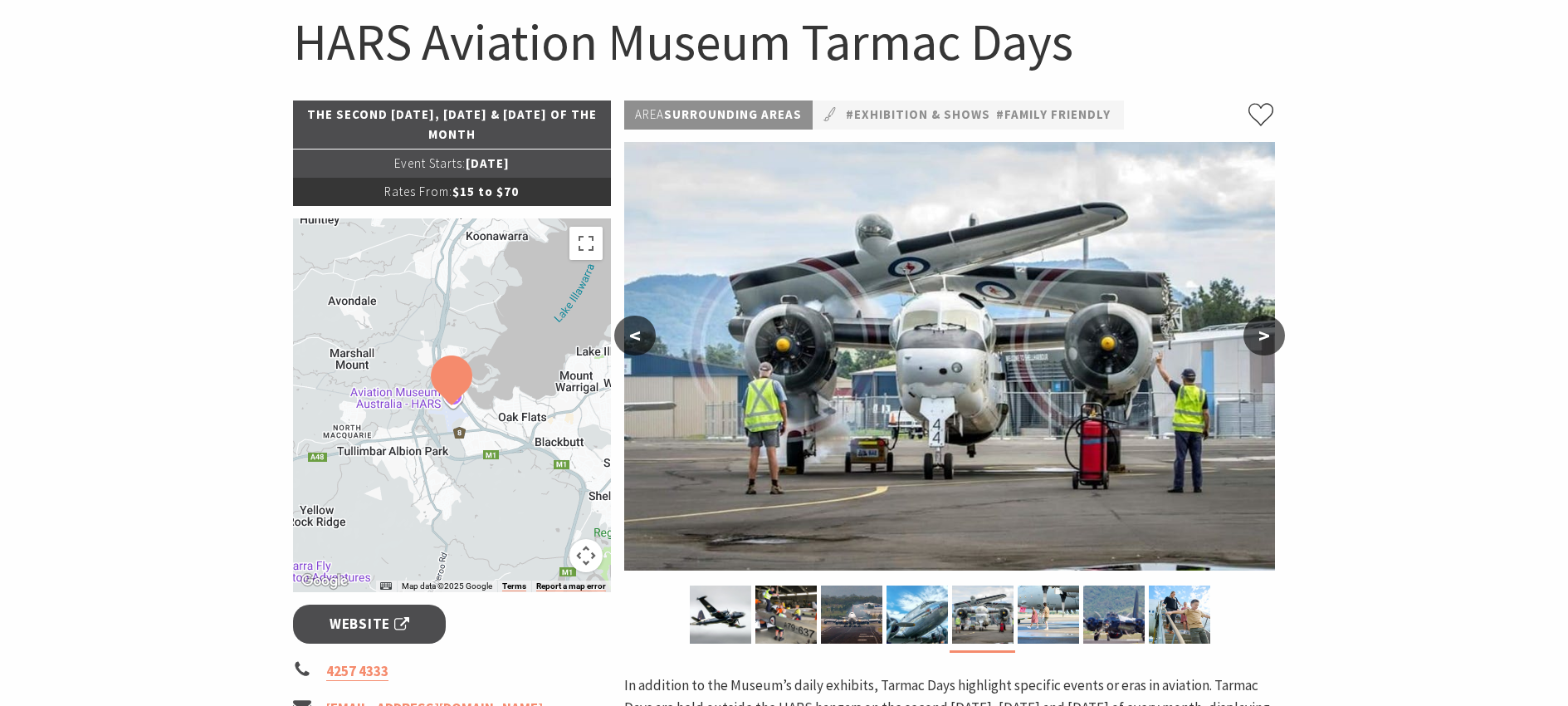
click at [1264, 339] on button ">" at bounding box center [1264, 335] width 41 height 40
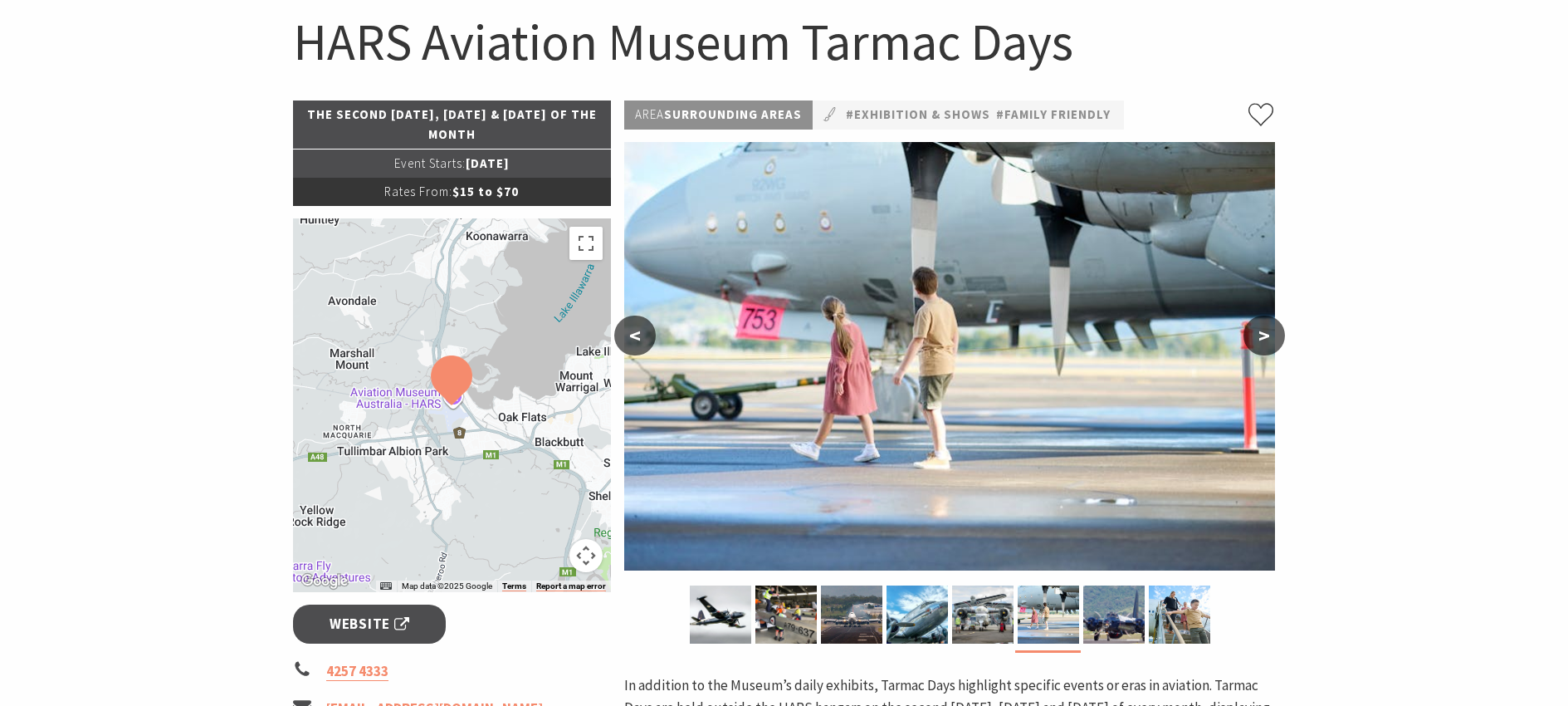
click at [1264, 339] on button ">" at bounding box center [1264, 335] width 41 height 40
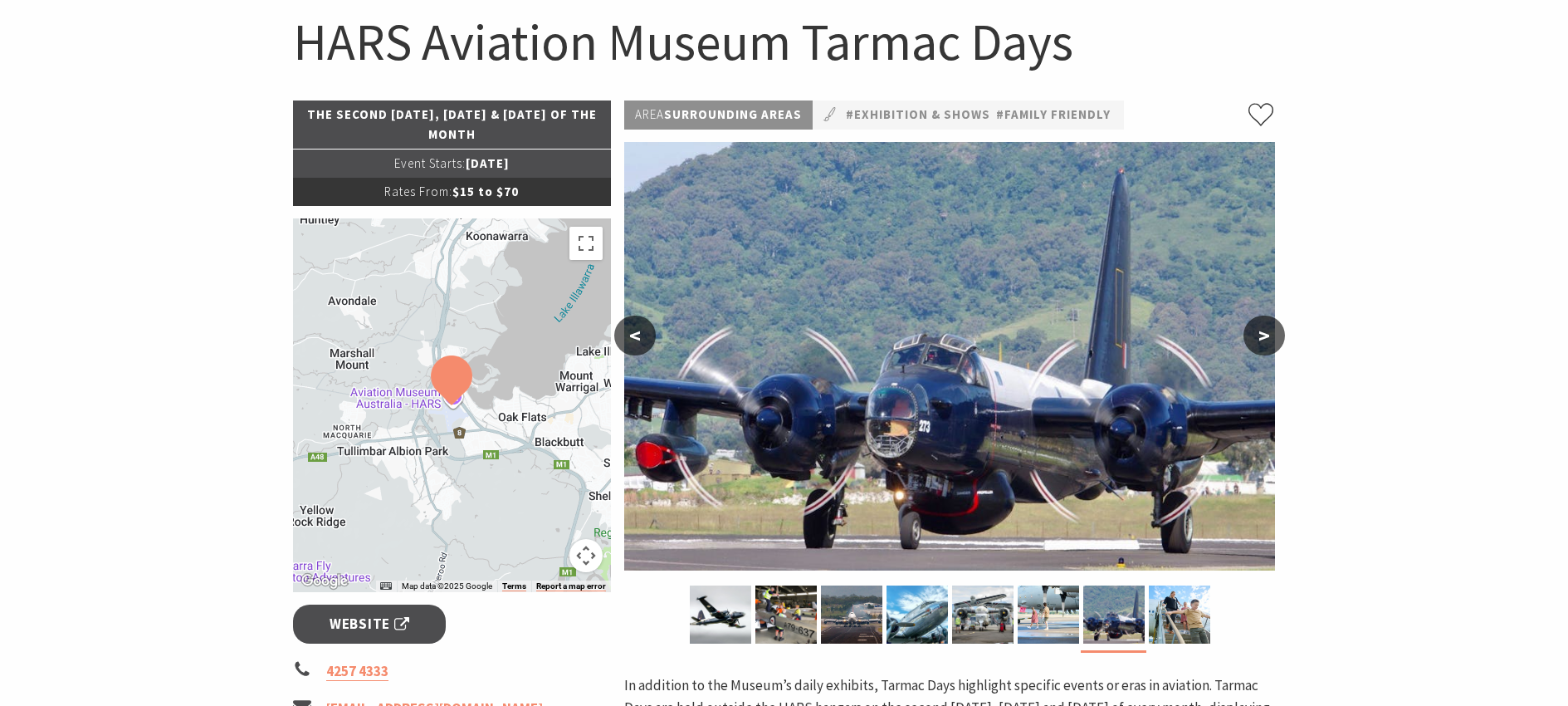
click at [1264, 339] on button ">" at bounding box center [1264, 335] width 41 height 40
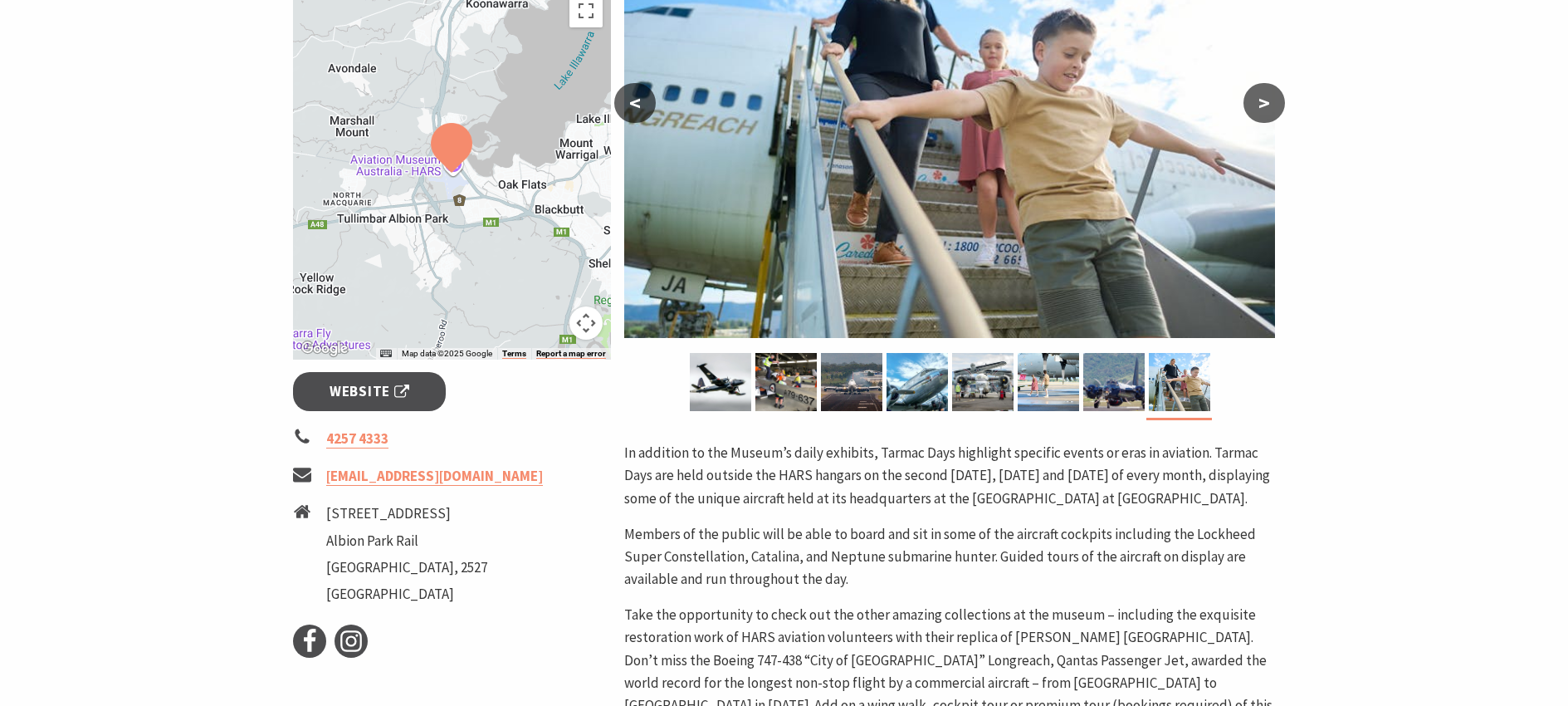
scroll to position [665, 0]
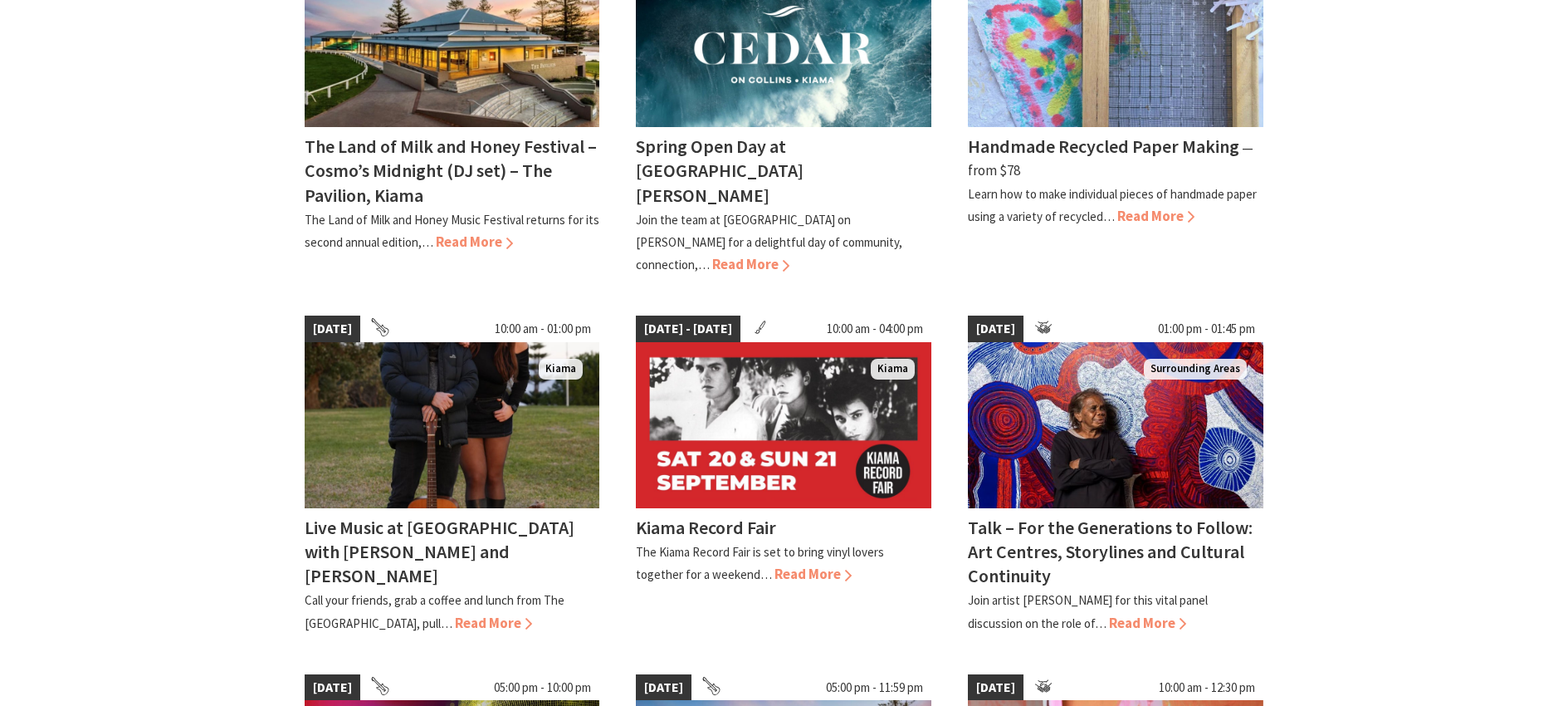
scroll to position [83, 0]
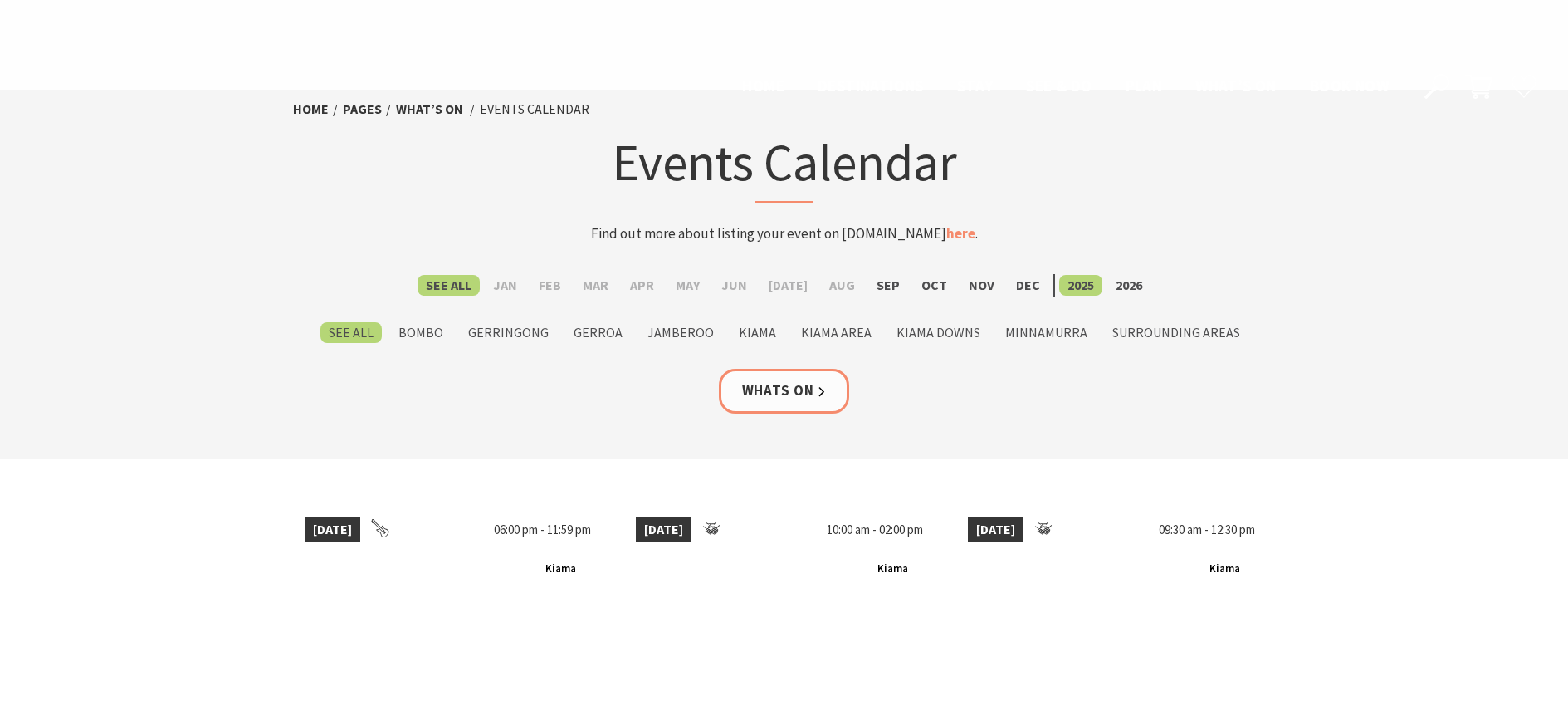
scroll to position [1744, 0]
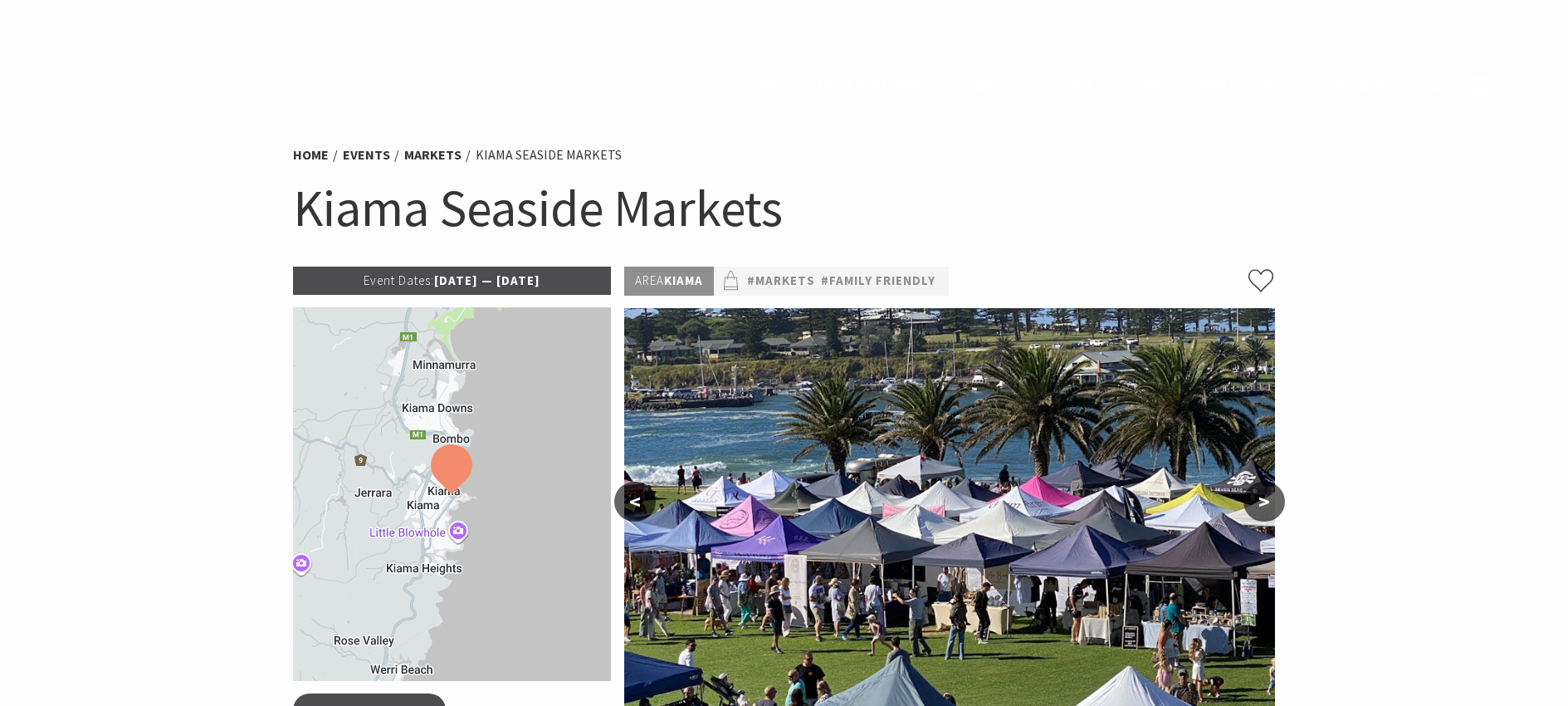
scroll to position [832, 0]
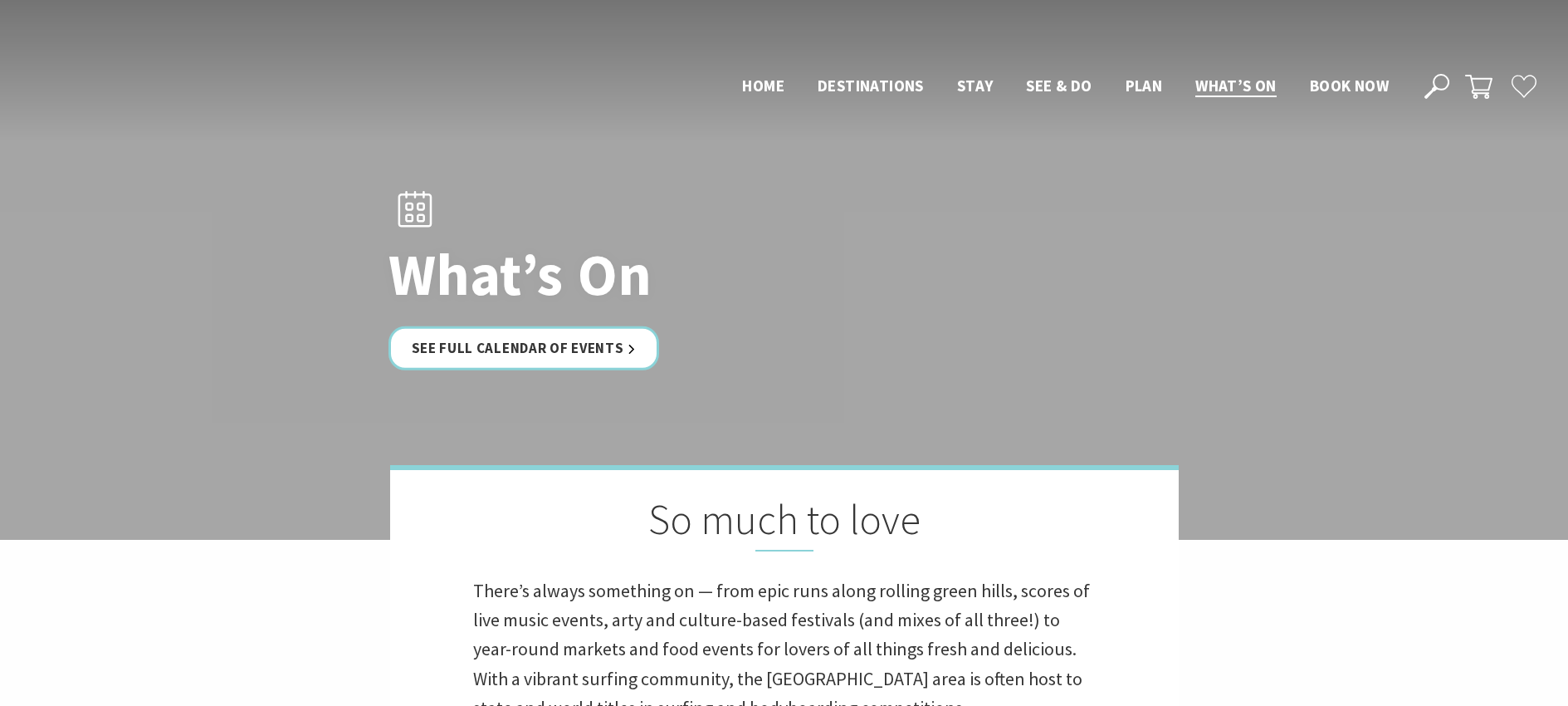
scroll to position [2668, 0]
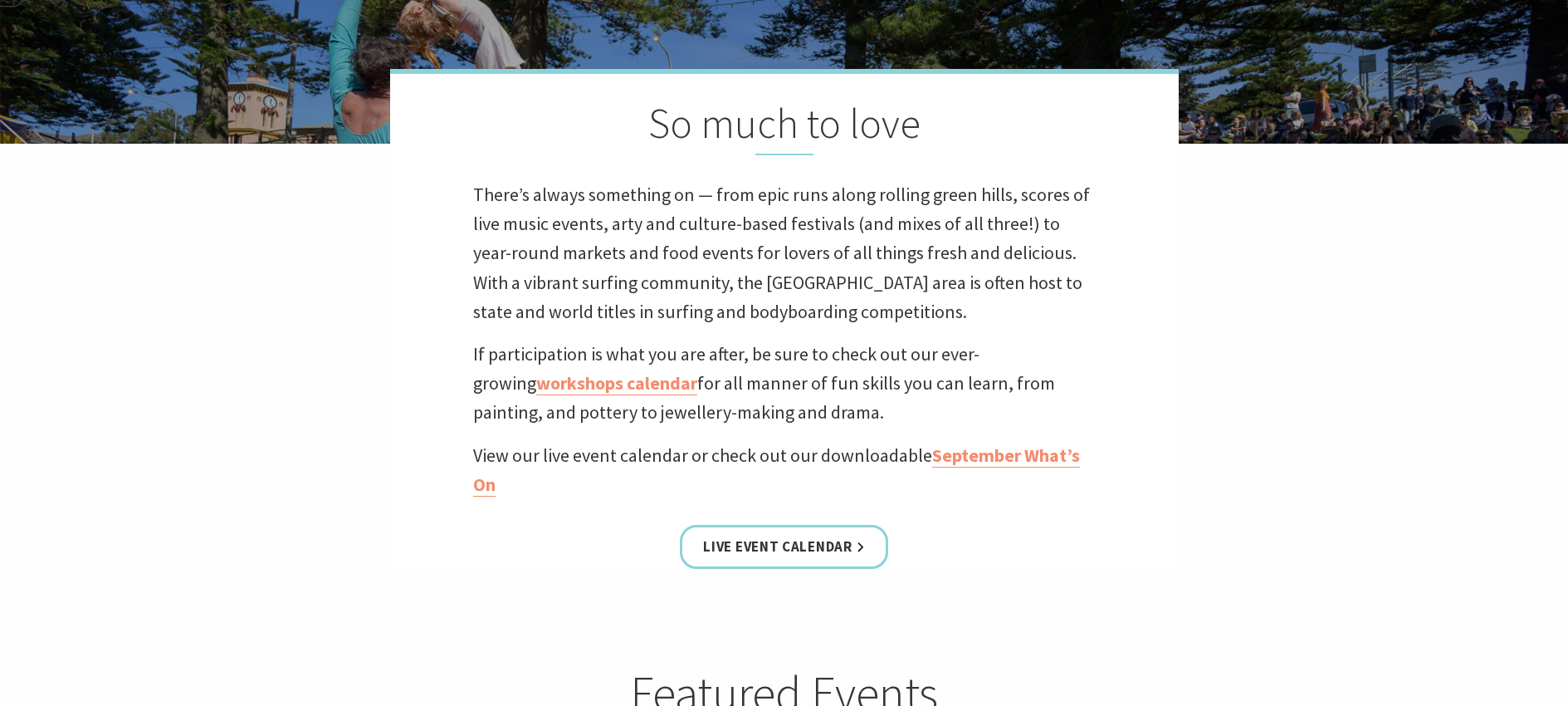
scroll to position [747, 0]
